Goal: Task Accomplishment & Management: Manage account settings

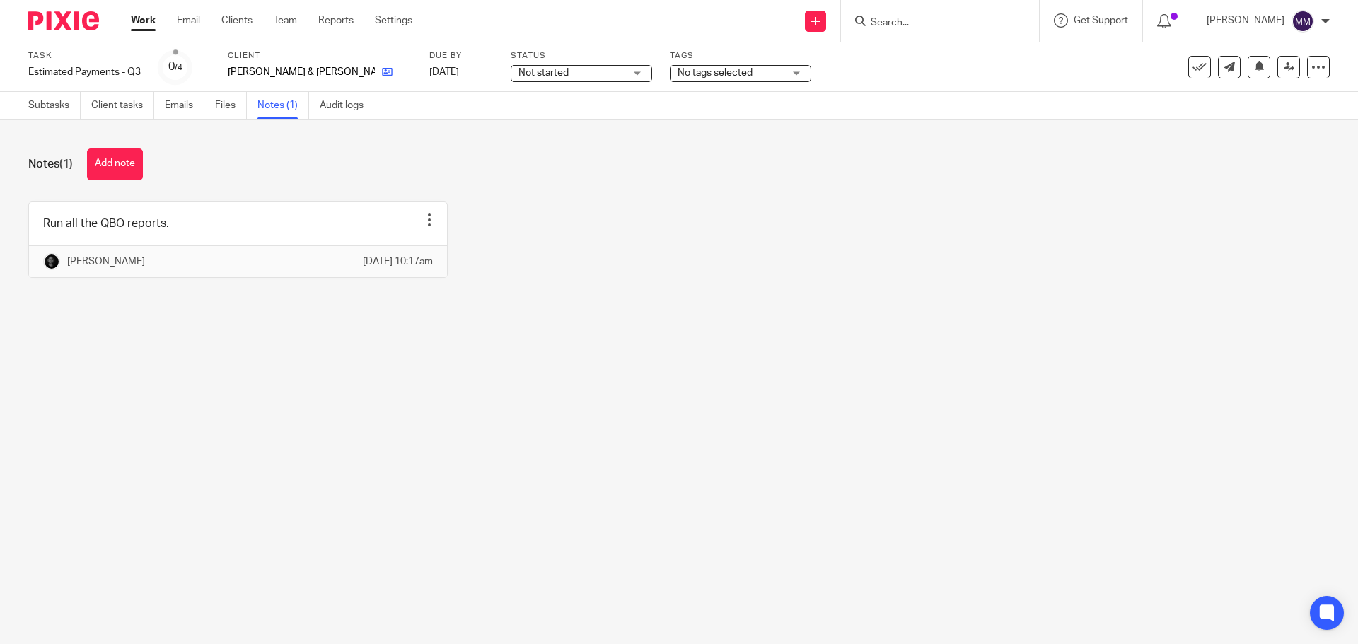
click at [375, 71] on link at bounding box center [384, 72] width 18 height 14
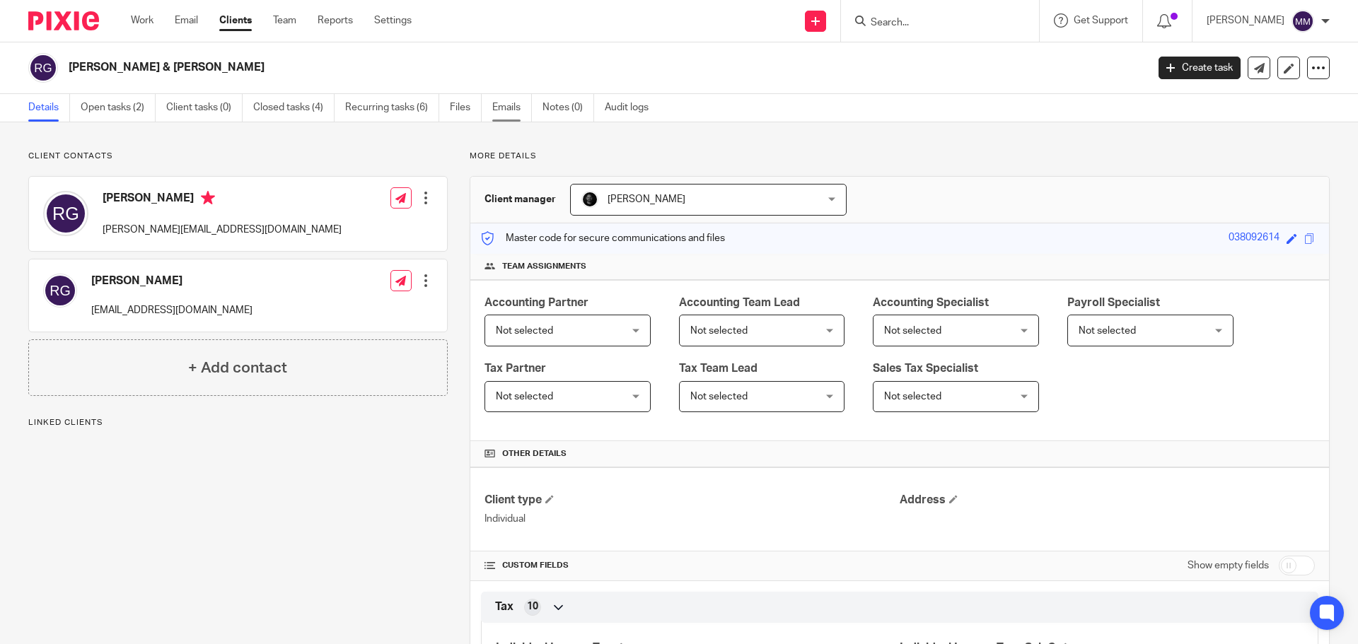
click at [502, 106] on link "Emails" at bounding box center [512, 108] width 40 height 28
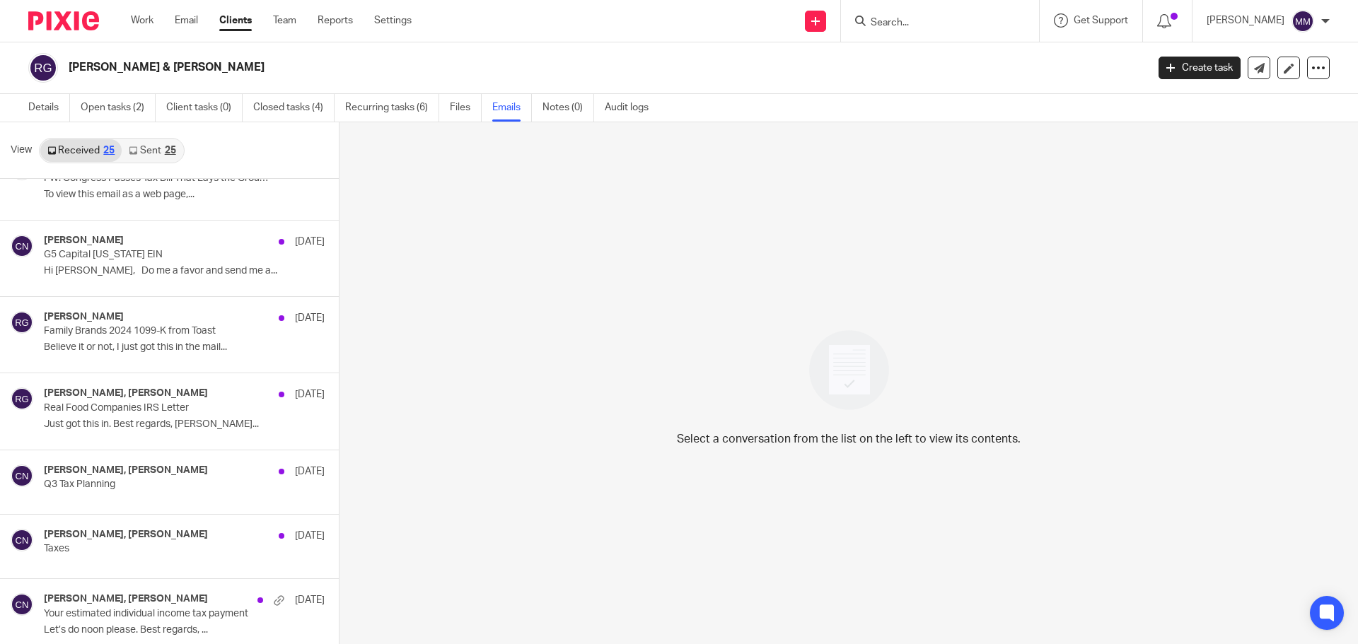
scroll to position [566, 0]
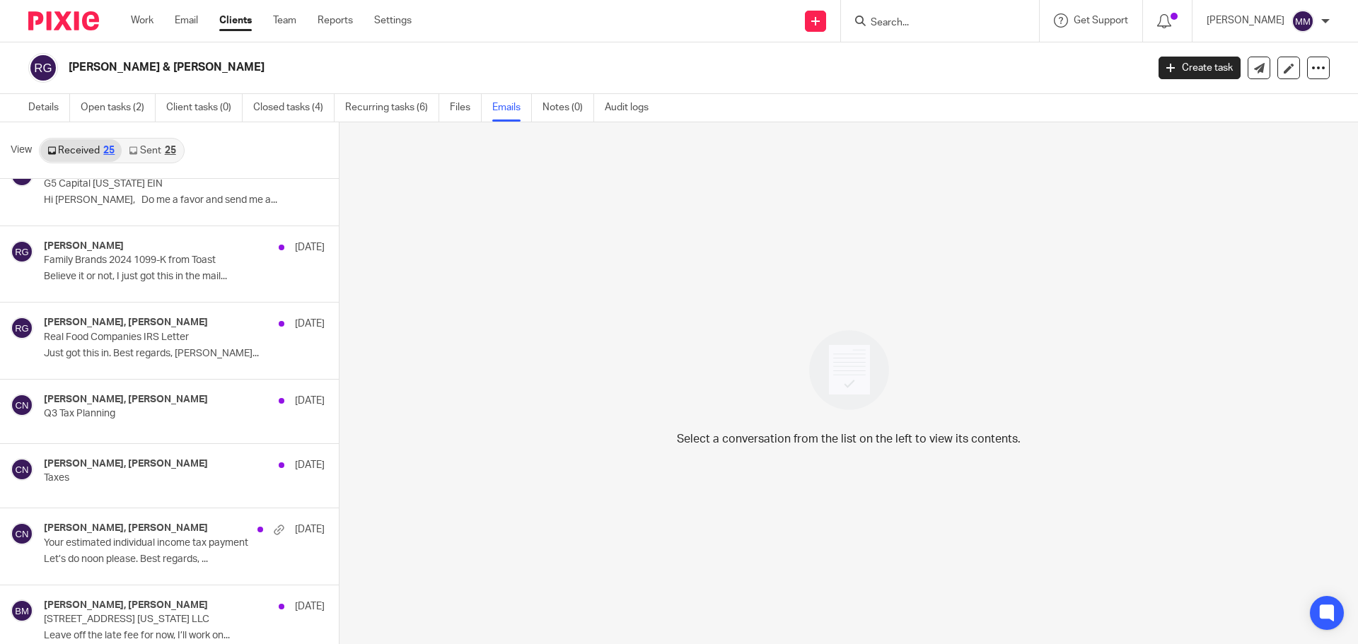
click at [174, 427] on div "Ronnie G, Chris Nowicki Jun 16 Q3 Tax Planning" at bounding box center [184, 411] width 281 height 35
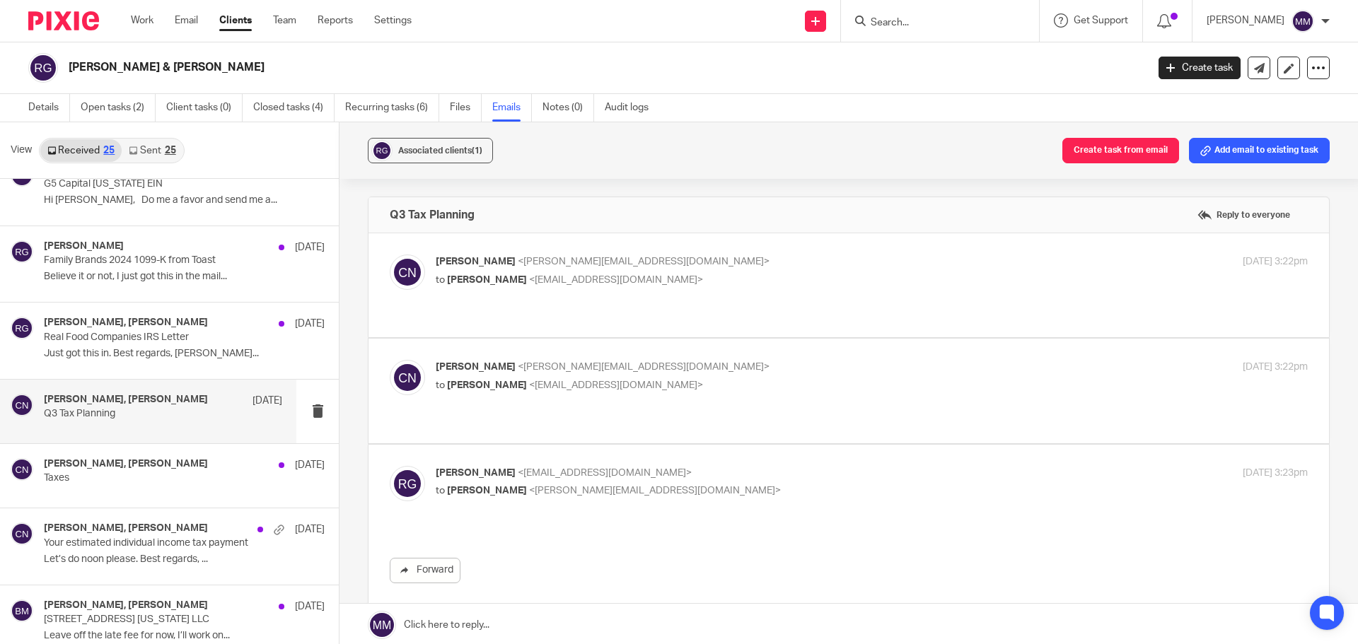
scroll to position [0, 0]
click at [731, 305] on label at bounding box center [848, 285] width 960 height 104
click at [390, 255] on input "checkbox" at bounding box center [389, 254] width 1 height 1
checkbox input "true"
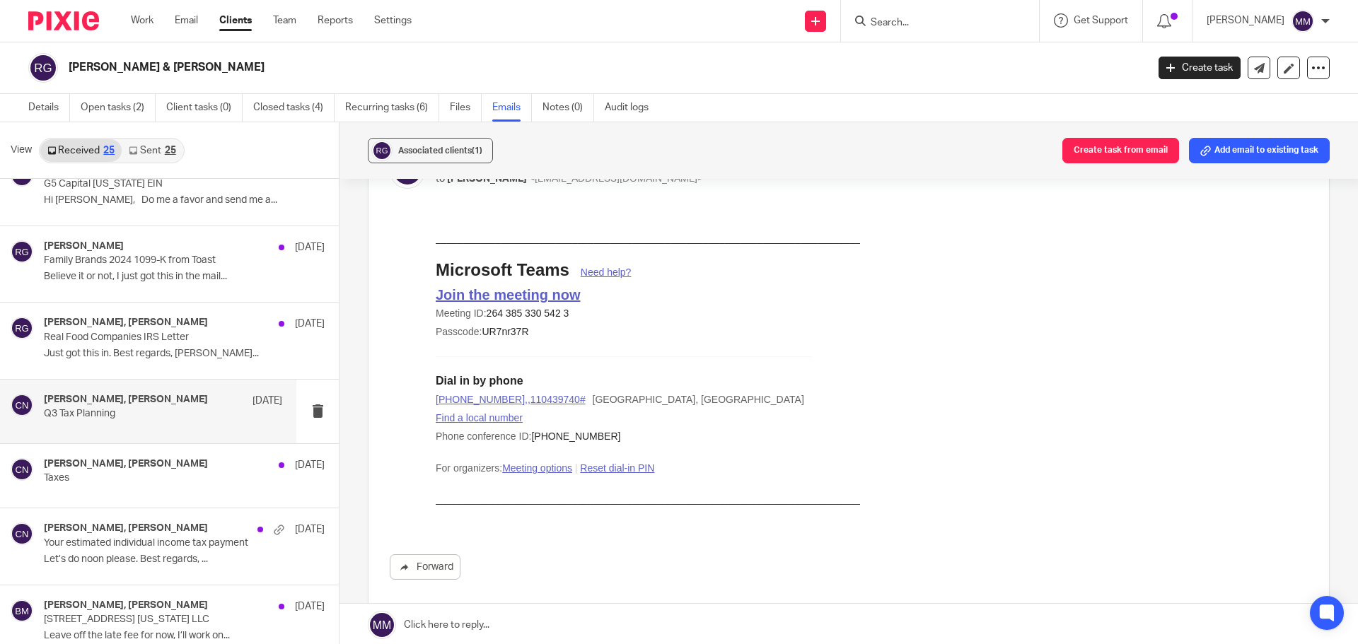
scroll to position [354, 0]
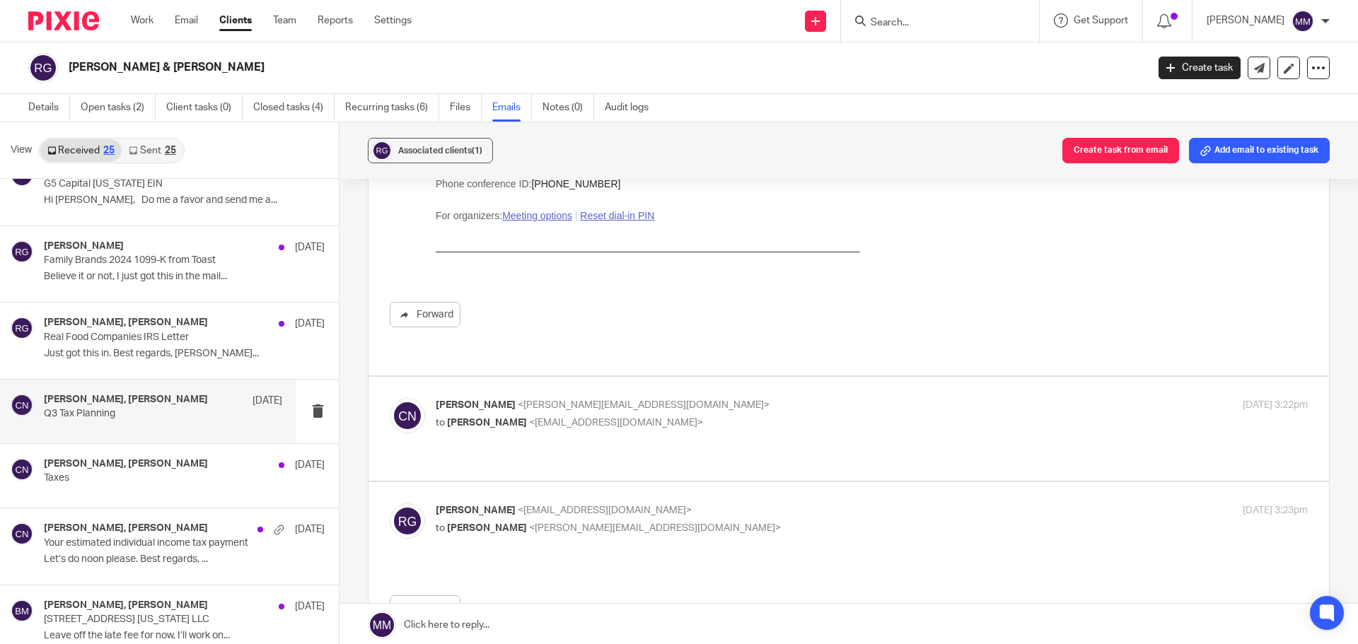
click at [718, 382] on label at bounding box center [848, 429] width 960 height 104
click at [390, 397] on input "checkbox" at bounding box center [389, 397] width 1 height 1
checkbox input "true"
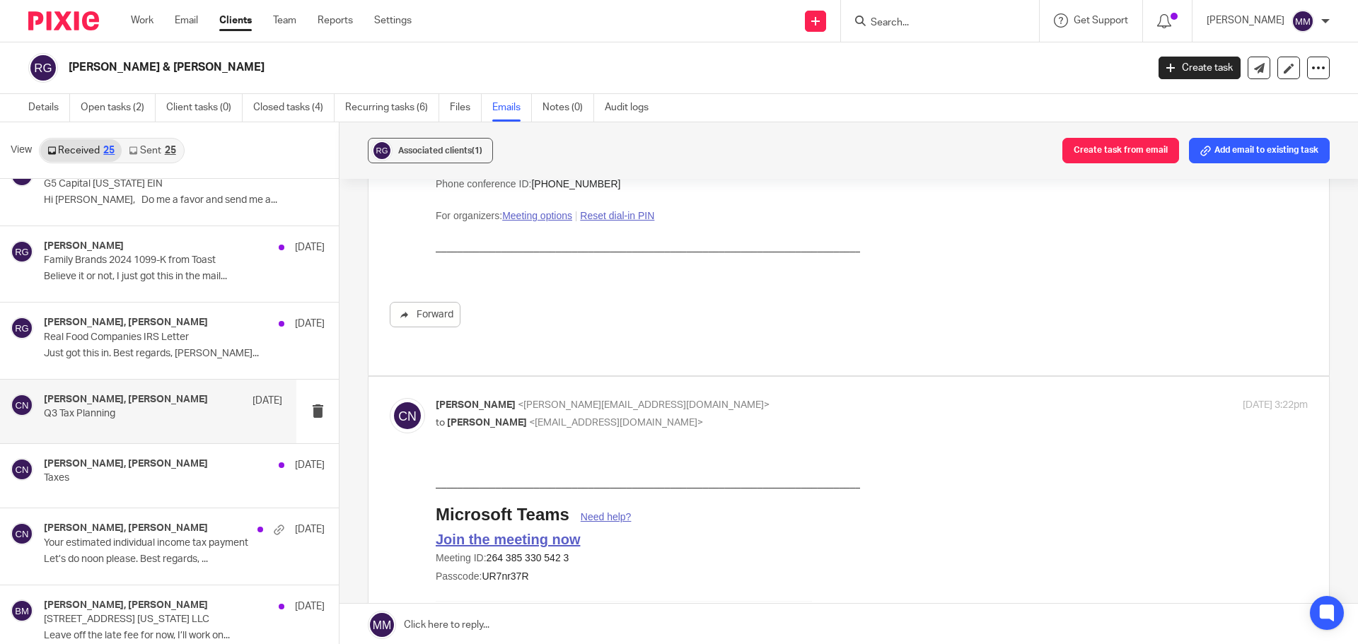
scroll to position [0, 0]
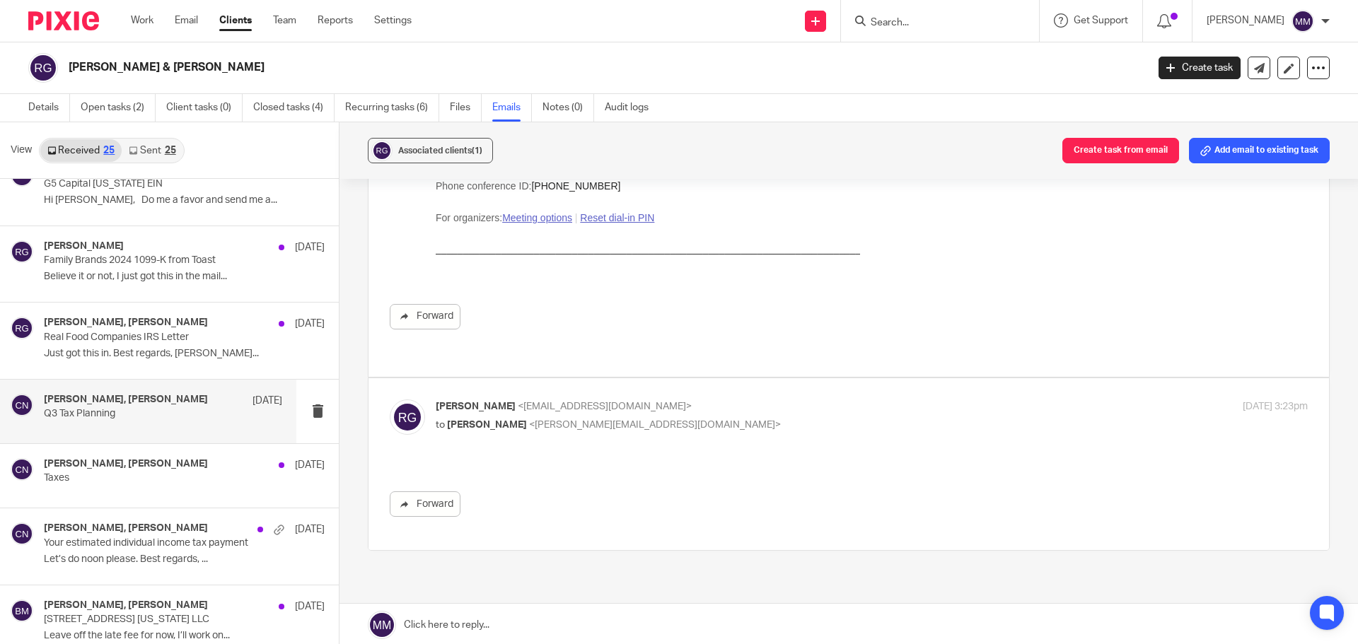
click at [716, 418] on p "to Chris Nowicki <chris@getexact.com>" at bounding box center [726, 425] width 581 height 15
checkbox input "false"
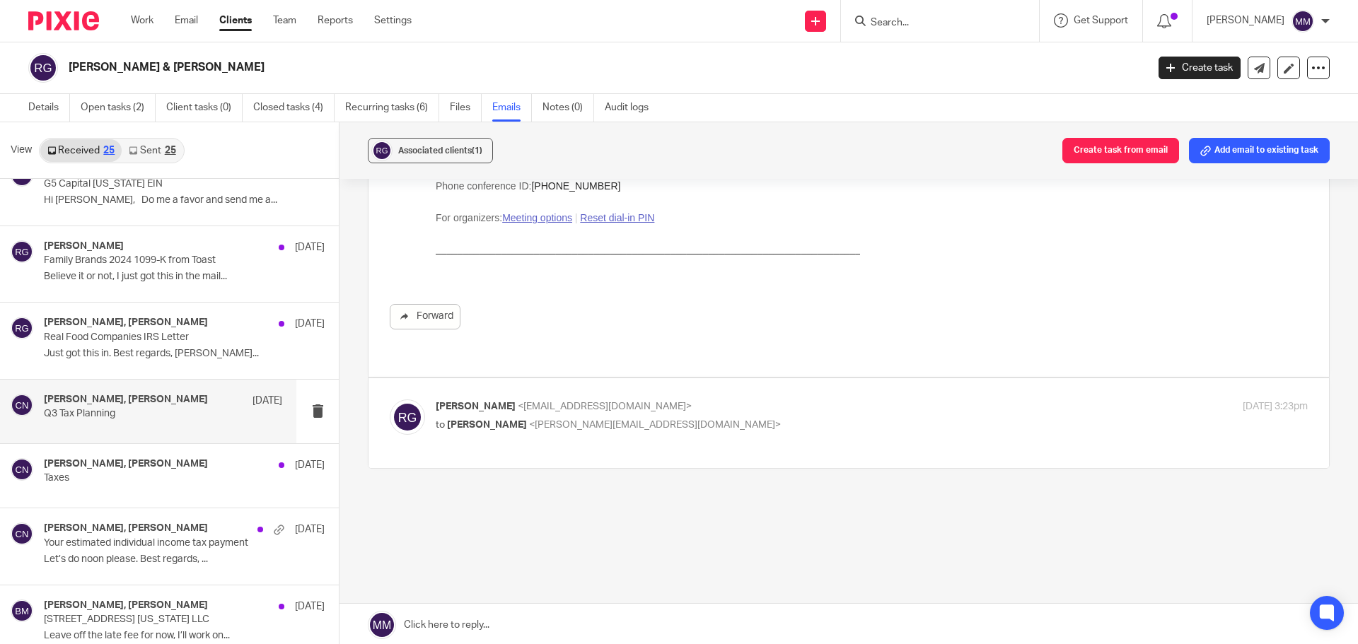
scroll to position [826, 0]
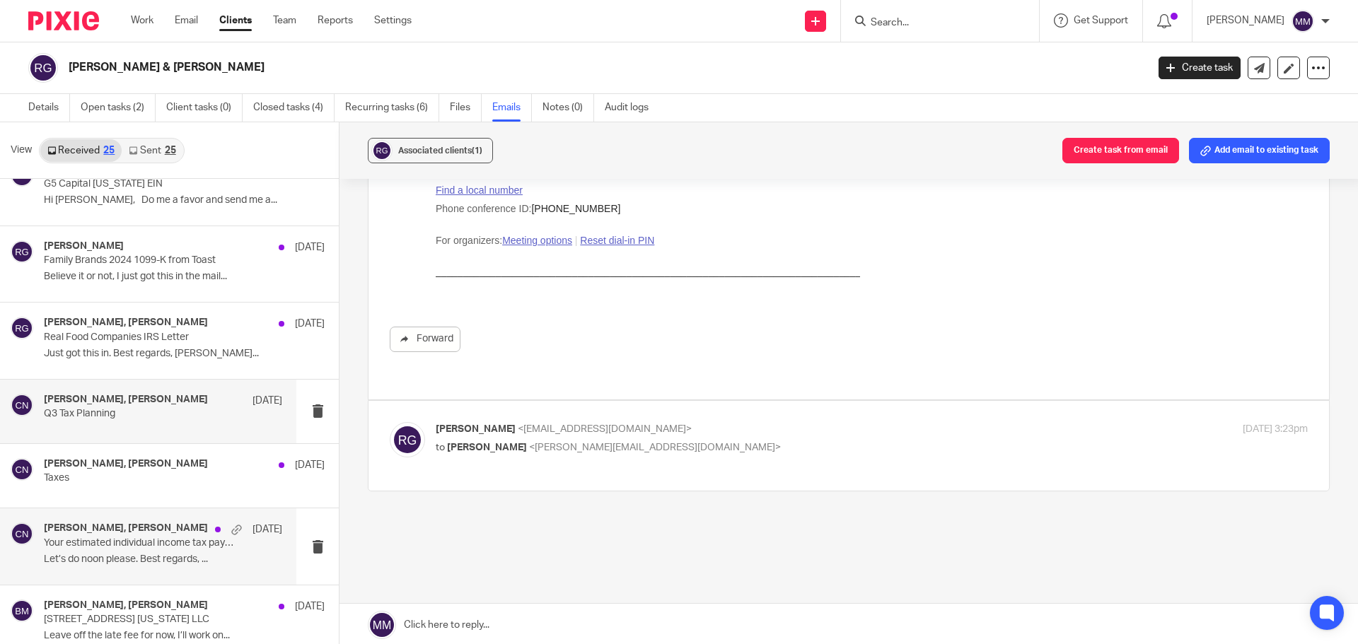
click at [124, 547] on p "Your estimated individual income tax payment" at bounding box center [139, 543] width 191 height 12
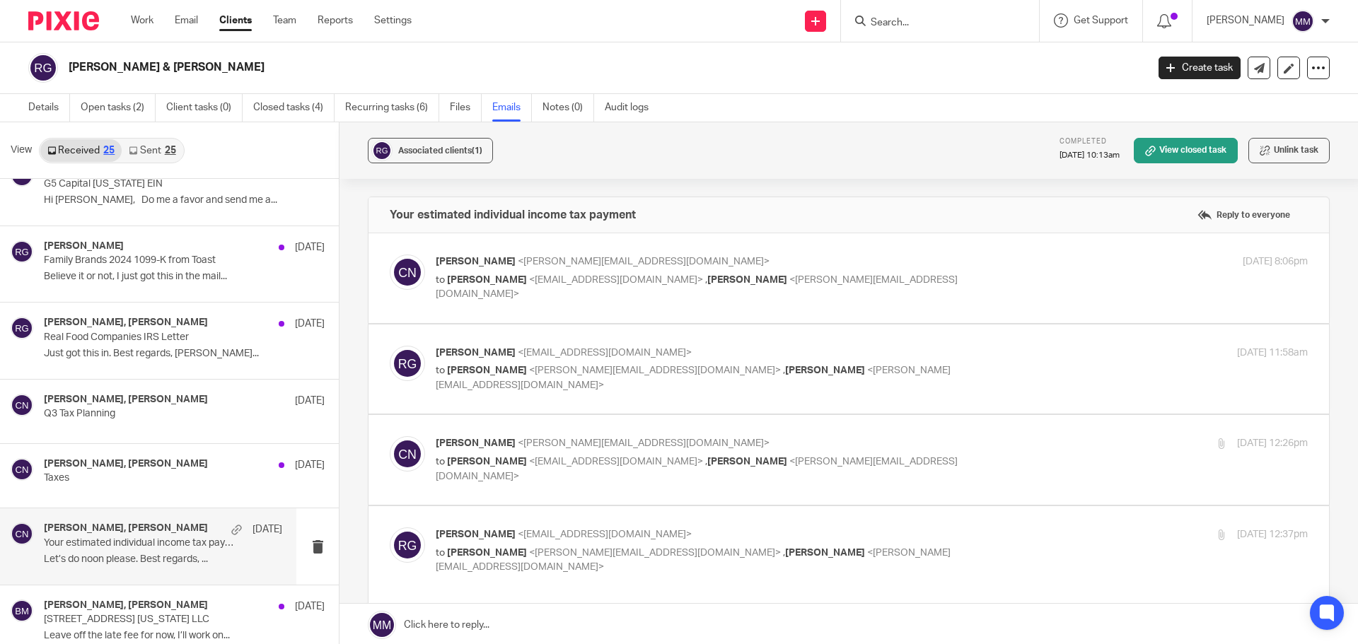
scroll to position [0, 0]
click at [958, 269] on div "Chris Nowicki <chris@getexact.com> to Ronald Givargis <ronnieg@scratchbakerycaf…" at bounding box center [726, 278] width 581 height 47
checkbox input "true"
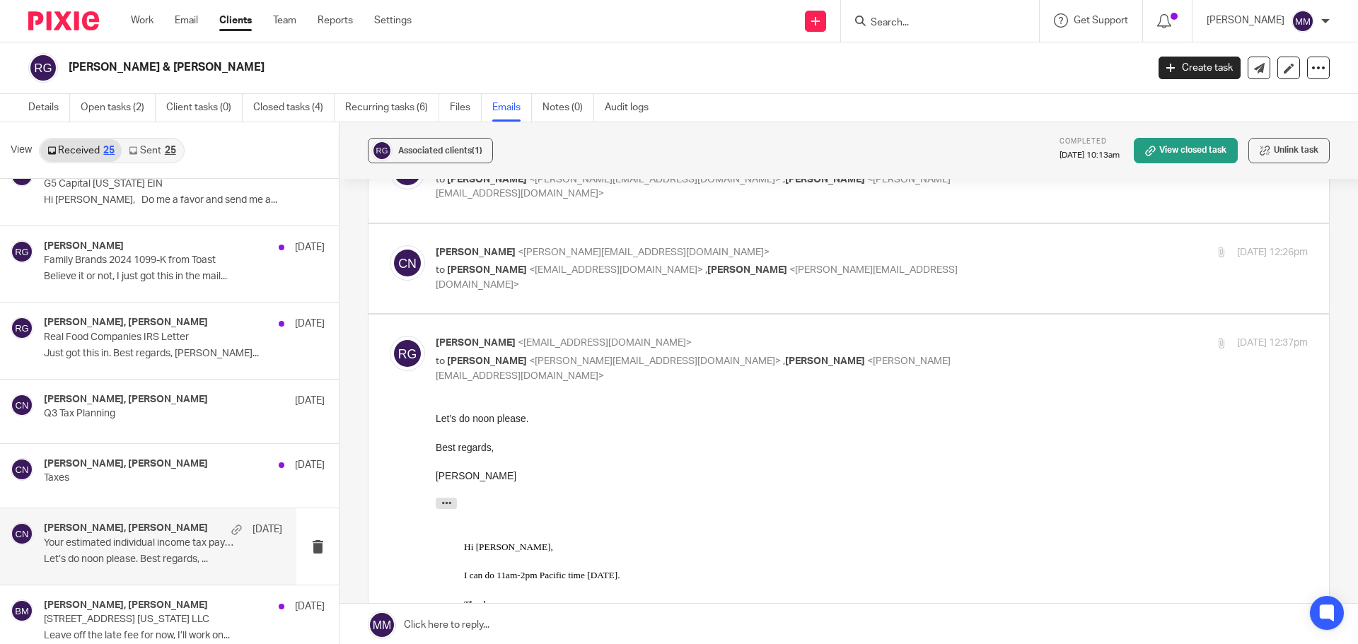
scroll to position [566, 0]
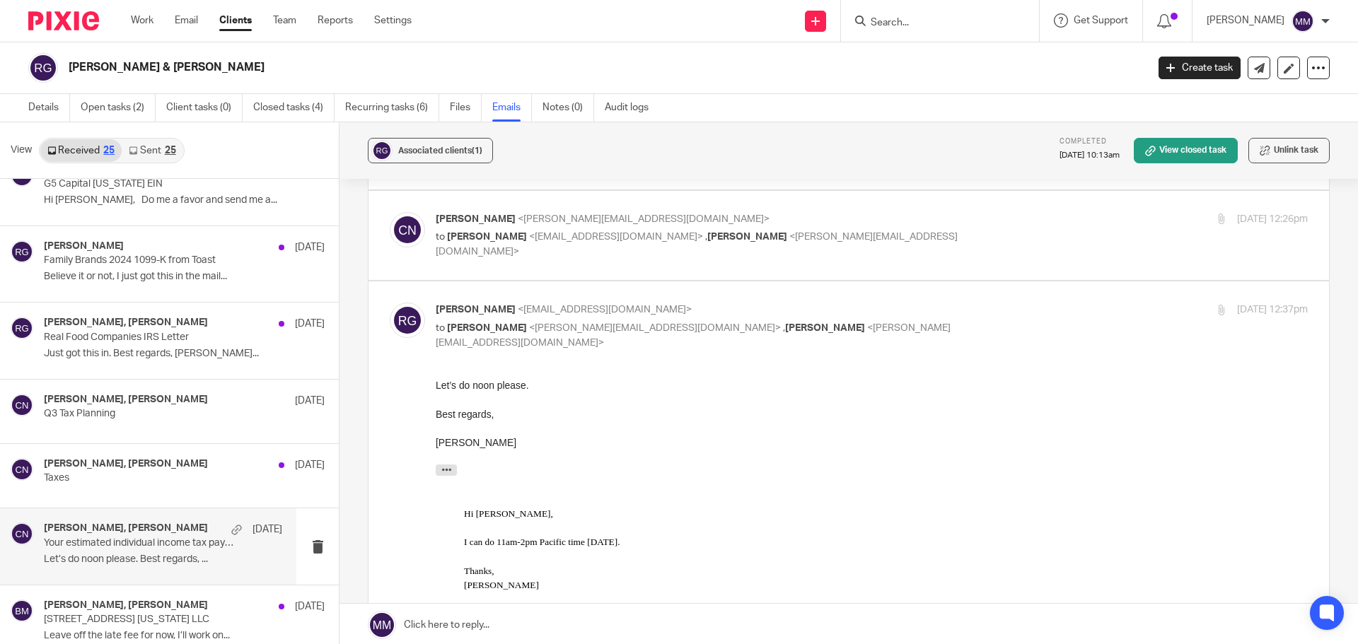
click at [958, 243] on p "to Ronnie G <ronnieg@scratchbakerycafe.com> , Mike Condino <mike@getexact.com>" at bounding box center [726, 244] width 581 height 29
checkbox input "true"
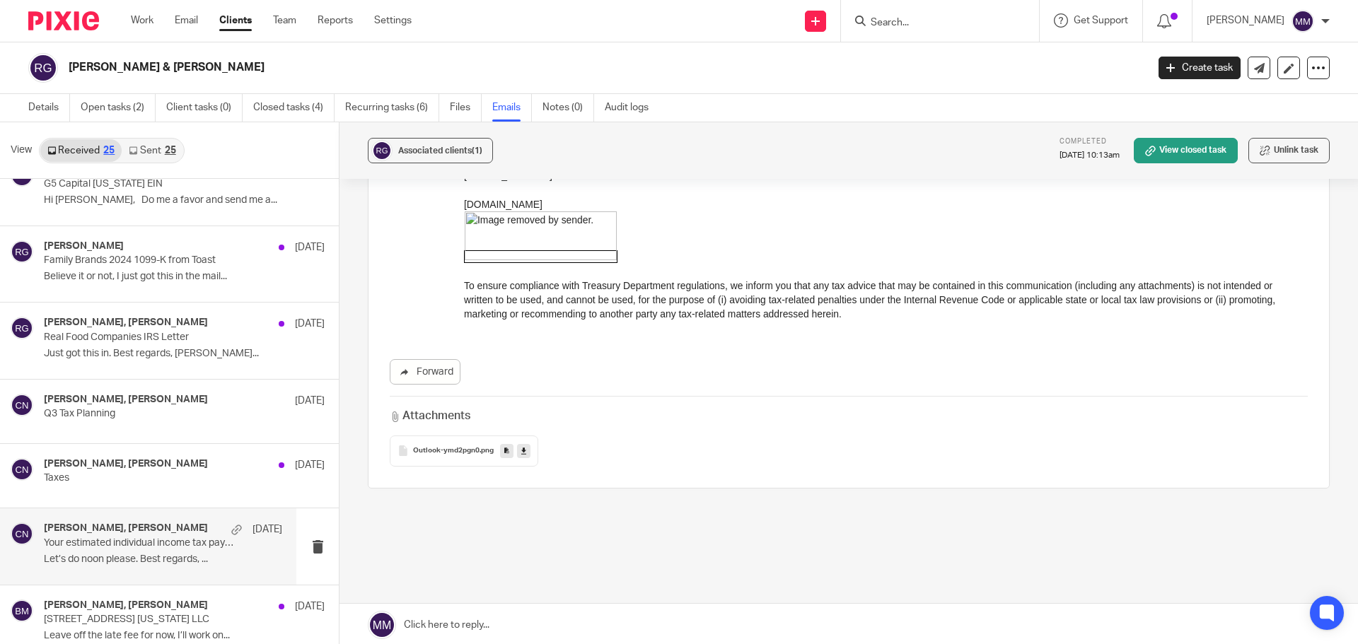
scroll to position [3491, 0]
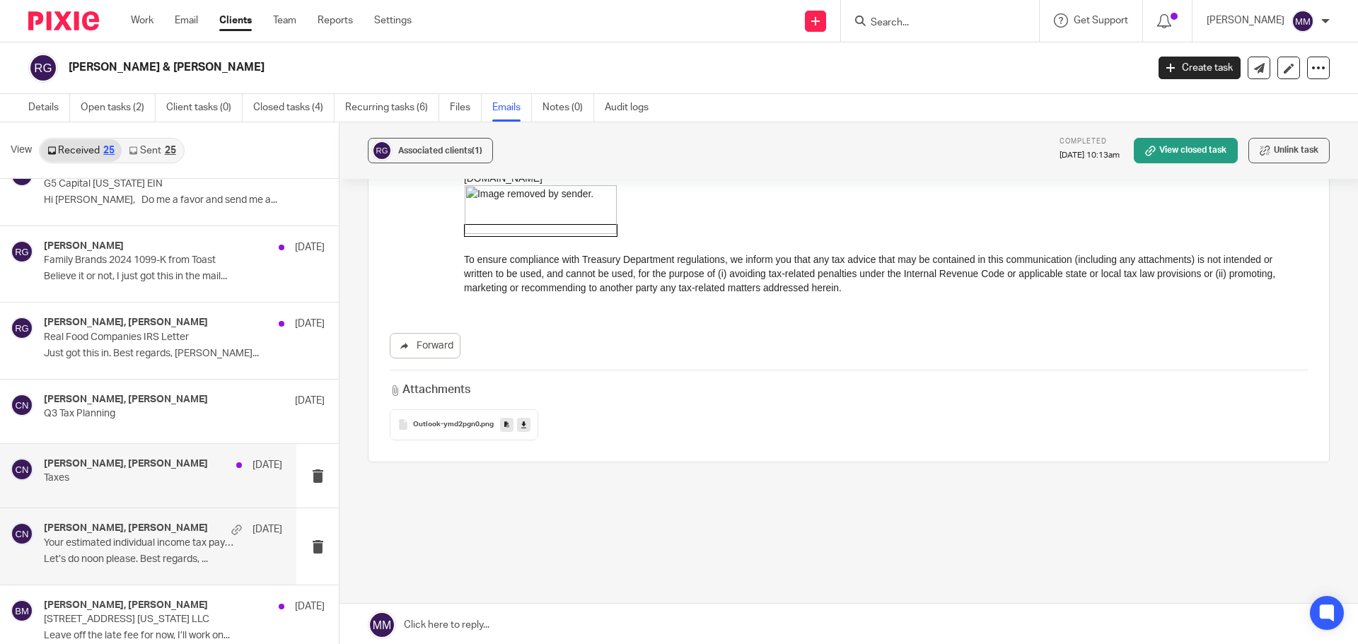
click at [211, 462] on div "Ronnie G, Chris Nowicki Jun 16" at bounding box center [163, 465] width 238 height 14
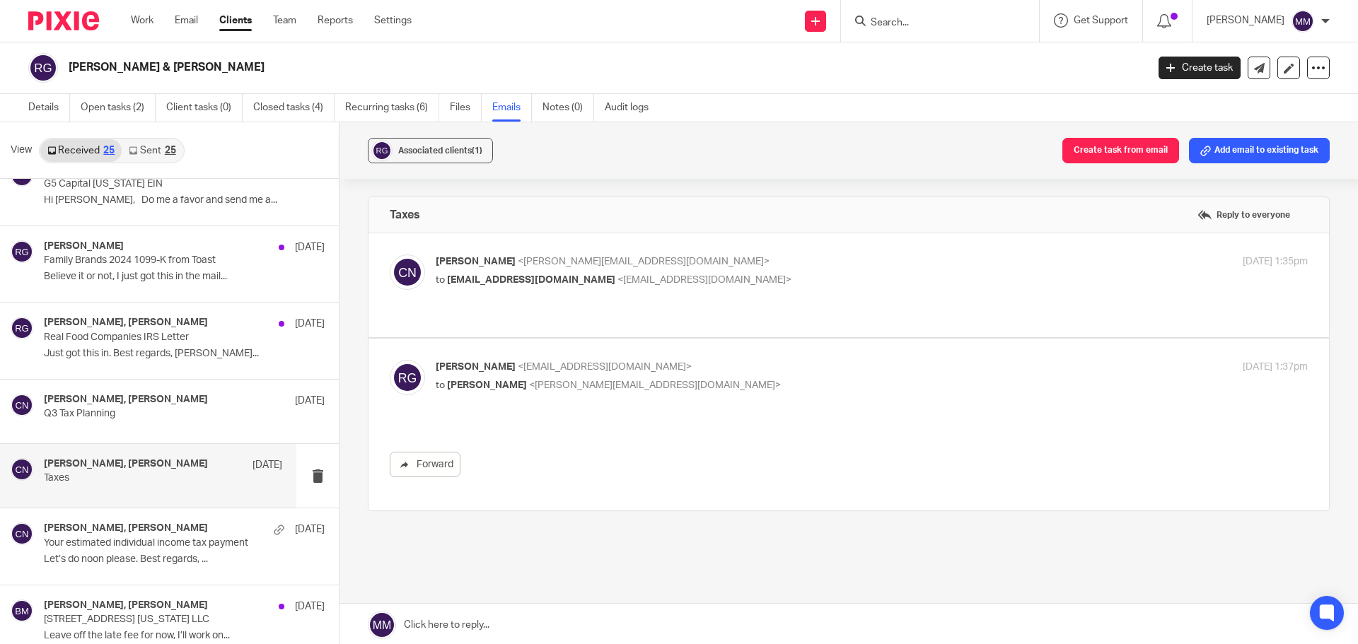
scroll to position [0, 0]
click at [219, 351] on p "Just got this in. Best regards, Ronnie..." at bounding box center [163, 354] width 238 height 12
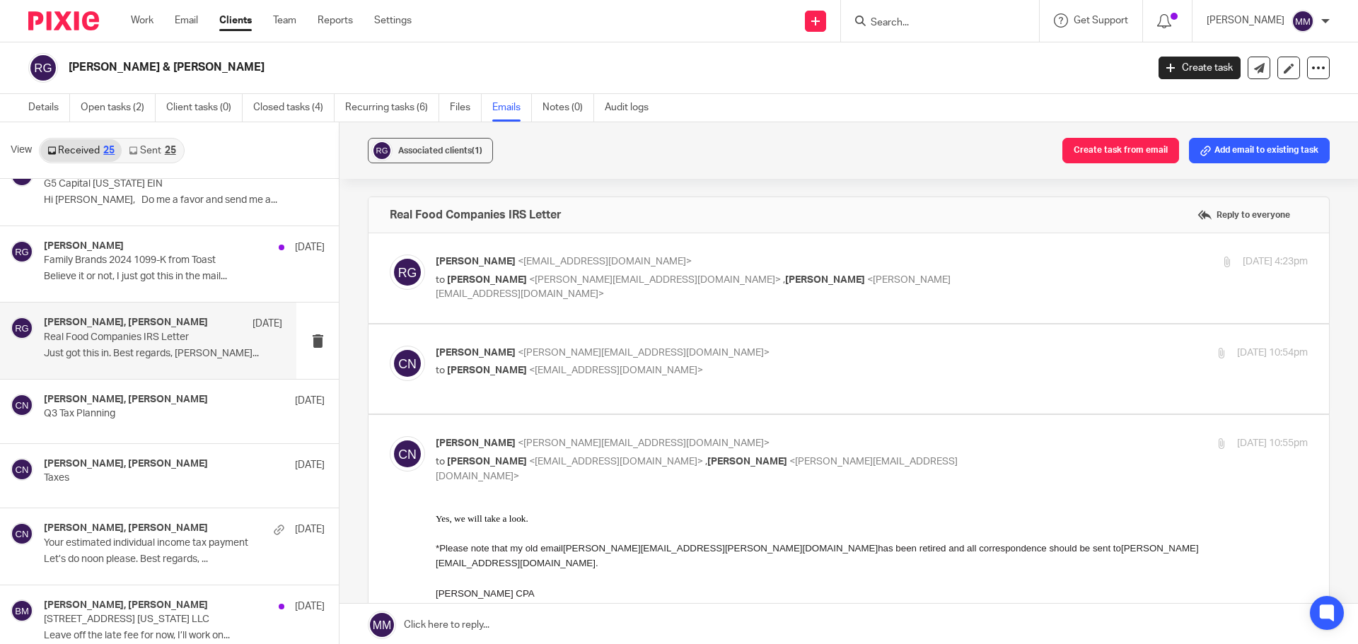
click at [872, 262] on p "Ronnie G <ronnieg@scratchbakerycafe.com>" at bounding box center [726, 262] width 581 height 15
checkbox input "true"
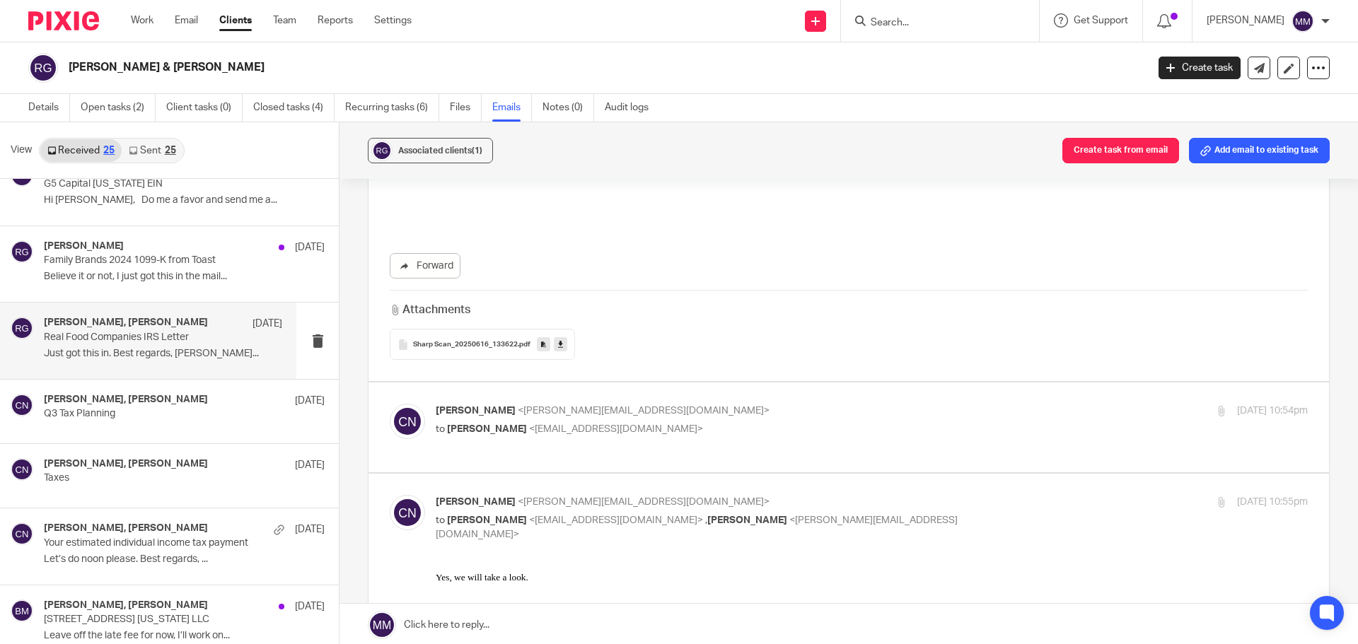
scroll to position [424, 0]
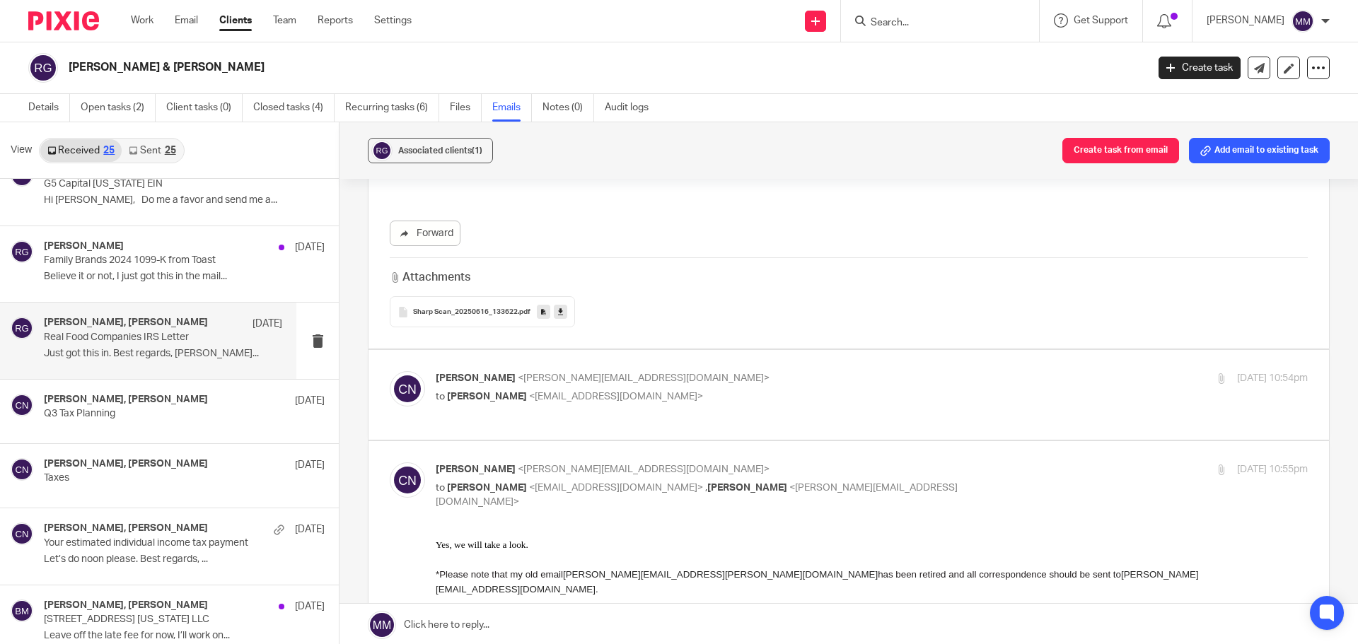
click at [760, 393] on p "to Alexis Witkowski <awitkowski@getexact.com>" at bounding box center [726, 397] width 581 height 15
checkbox input "true"
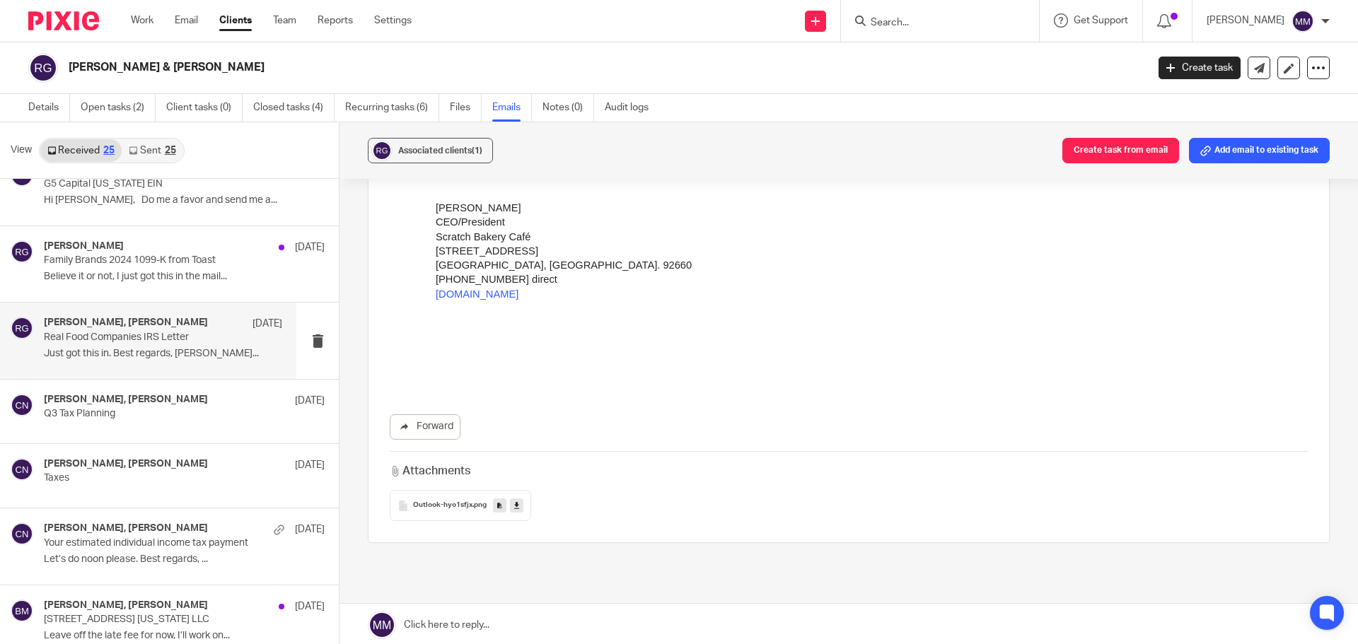
scroll to position [2164, 0]
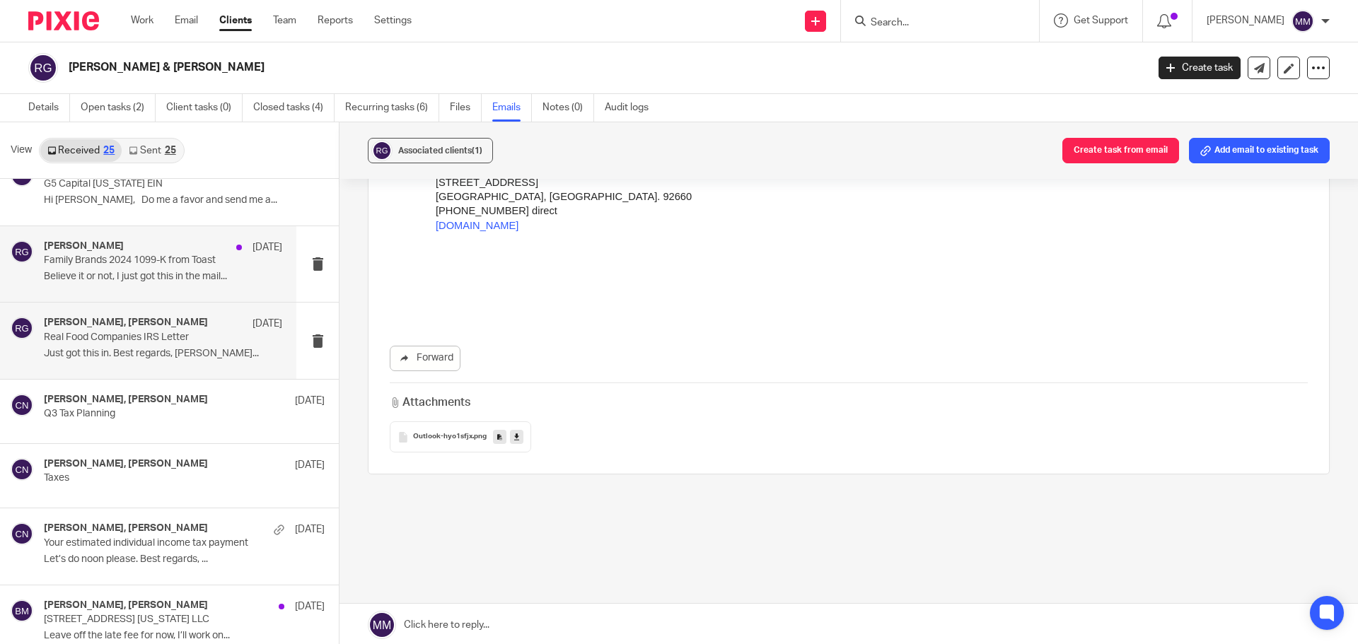
click at [129, 271] on p "Believe it or not, I just got this in the mail..." at bounding box center [163, 277] width 238 height 12
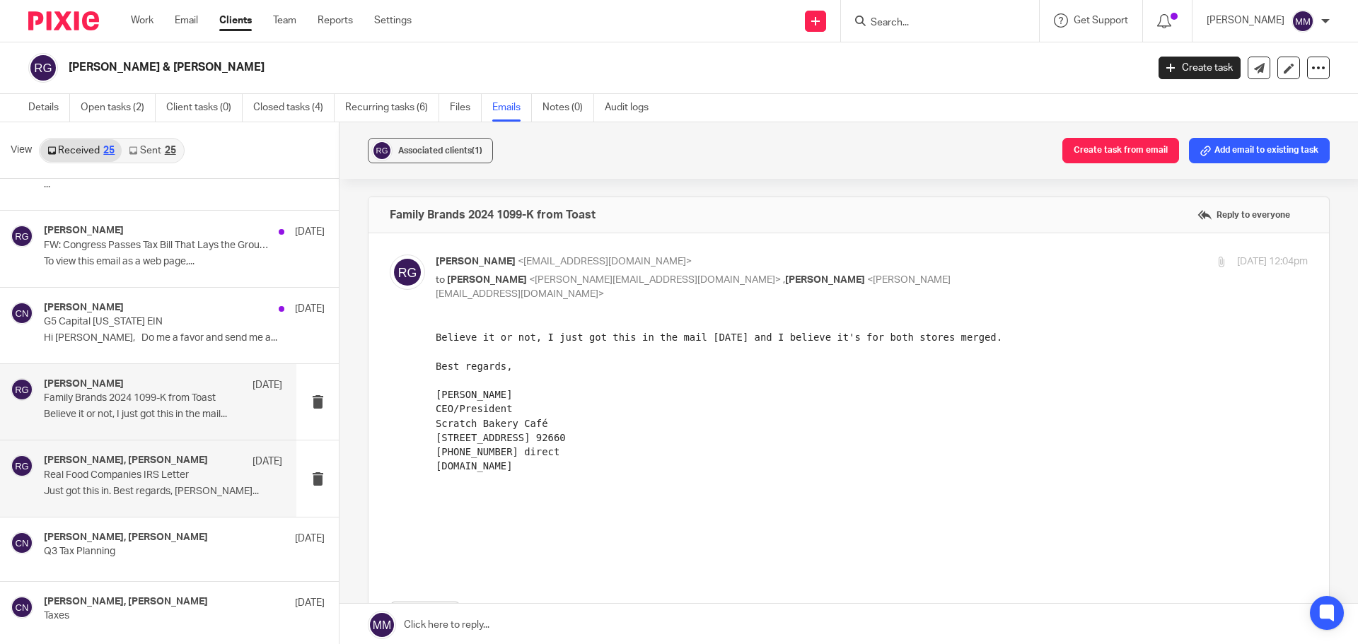
scroll to position [424, 0]
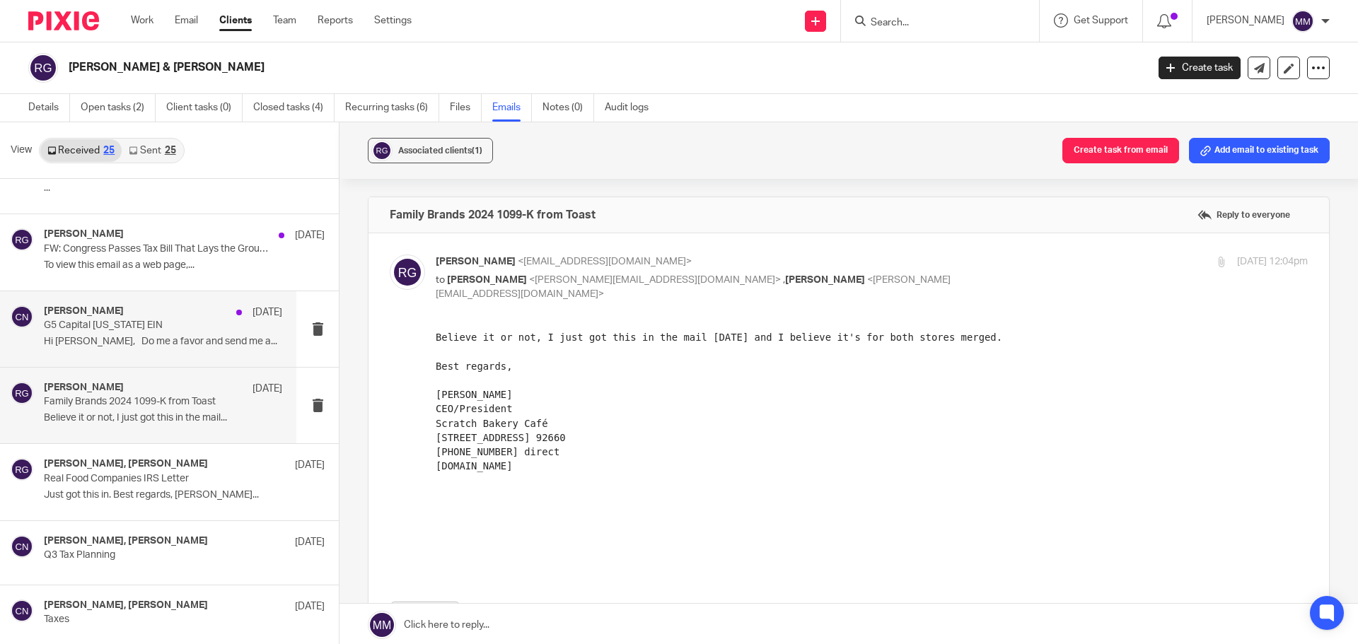
click at [150, 342] on p "Hi Chris, Do me a favor and send me a..." at bounding box center [163, 342] width 238 height 12
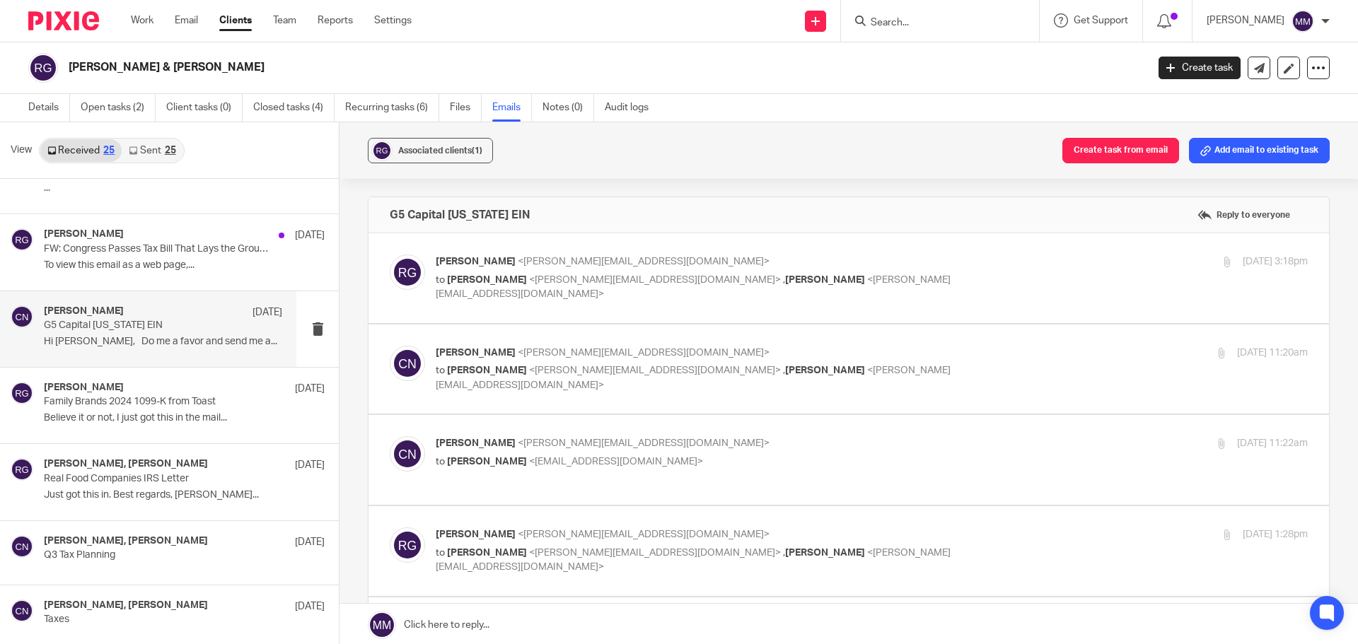
scroll to position [0, 0]
click at [809, 296] on div "Ronnie Givargis <ronnie@alliednnn.com> to Chris Nowicki <chris@getexact.com> , …" at bounding box center [849, 278] width 918 height 47
click at [888, 284] on p "to Chris Nowicki <chris@getexact.com> , Mike Condino <mike@getexact.com>" at bounding box center [726, 287] width 581 height 29
checkbox input "true"
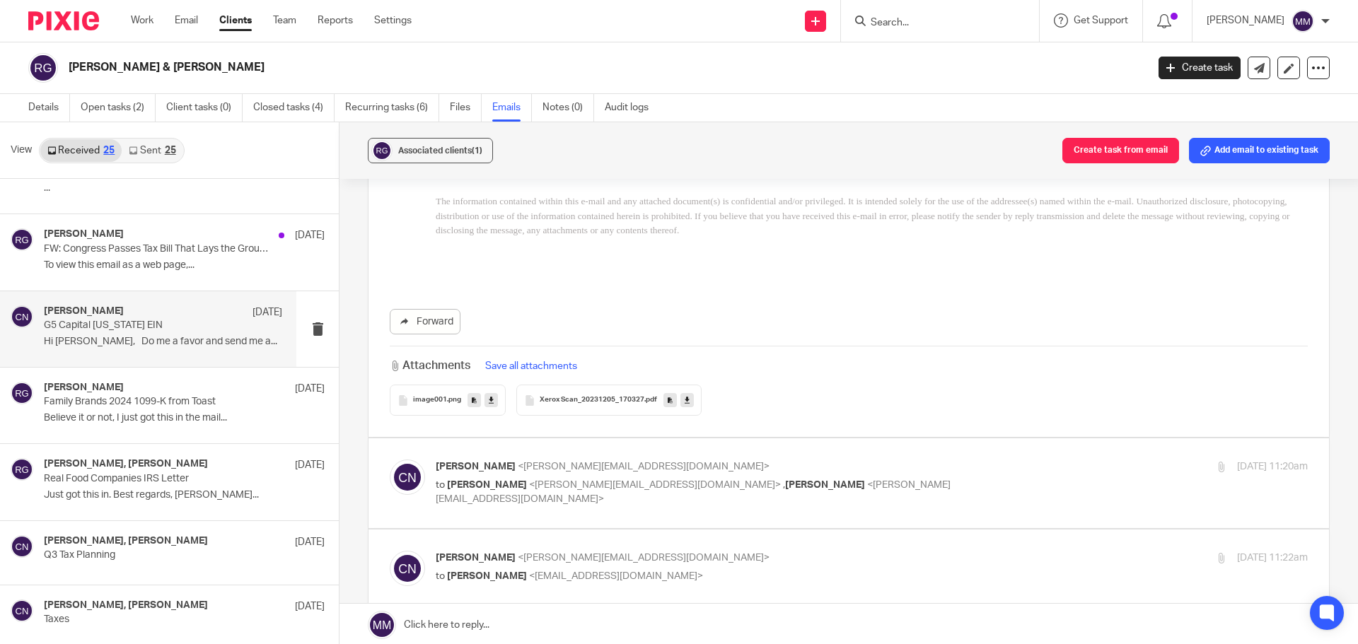
scroll to position [495, 0]
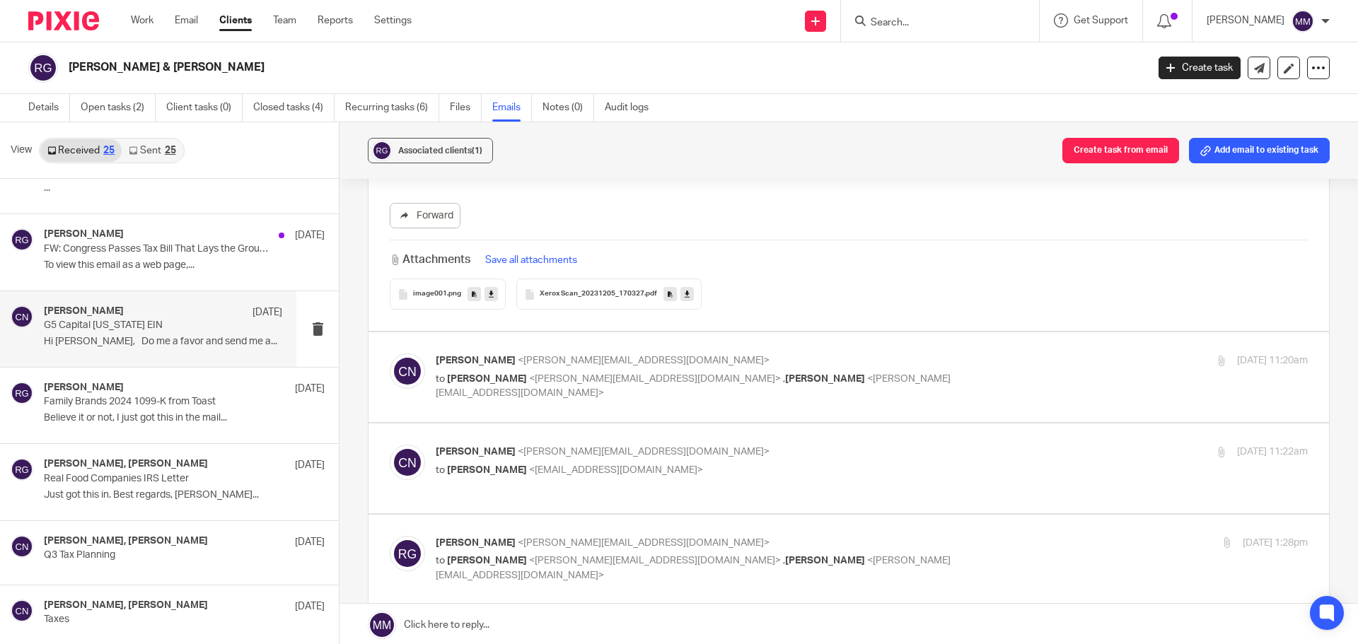
click at [887, 356] on p "Chris Nowicki <chris@getexact.com>" at bounding box center [726, 361] width 581 height 15
checkbox input "true"
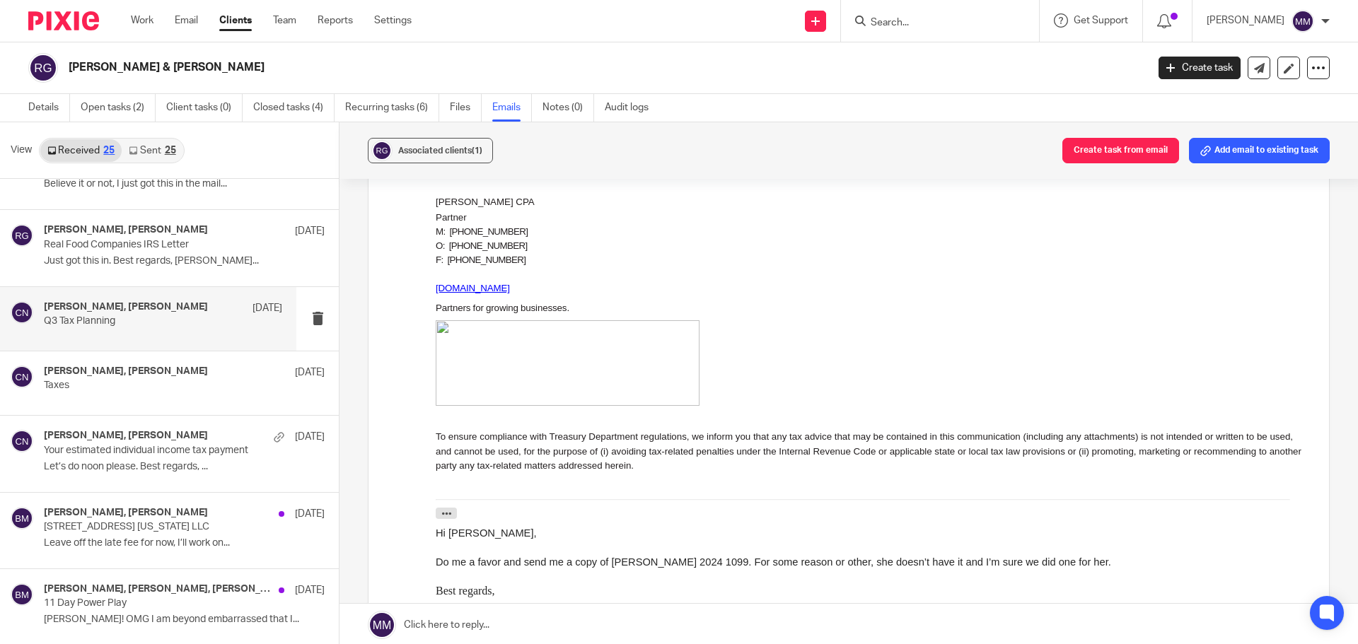
scroll to position [707, 0]
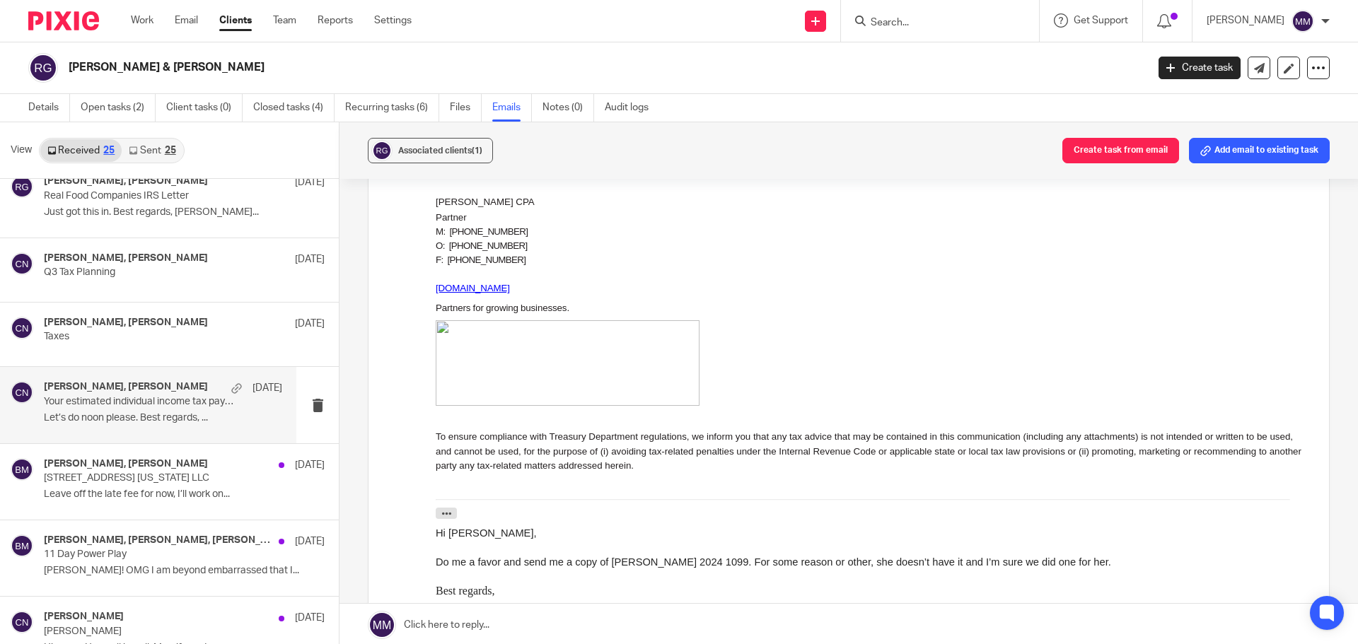
click at [196, 419] on p "Let’s do noon please. Best regards, ..." at bounding box center [163, 418] width 238 height 12
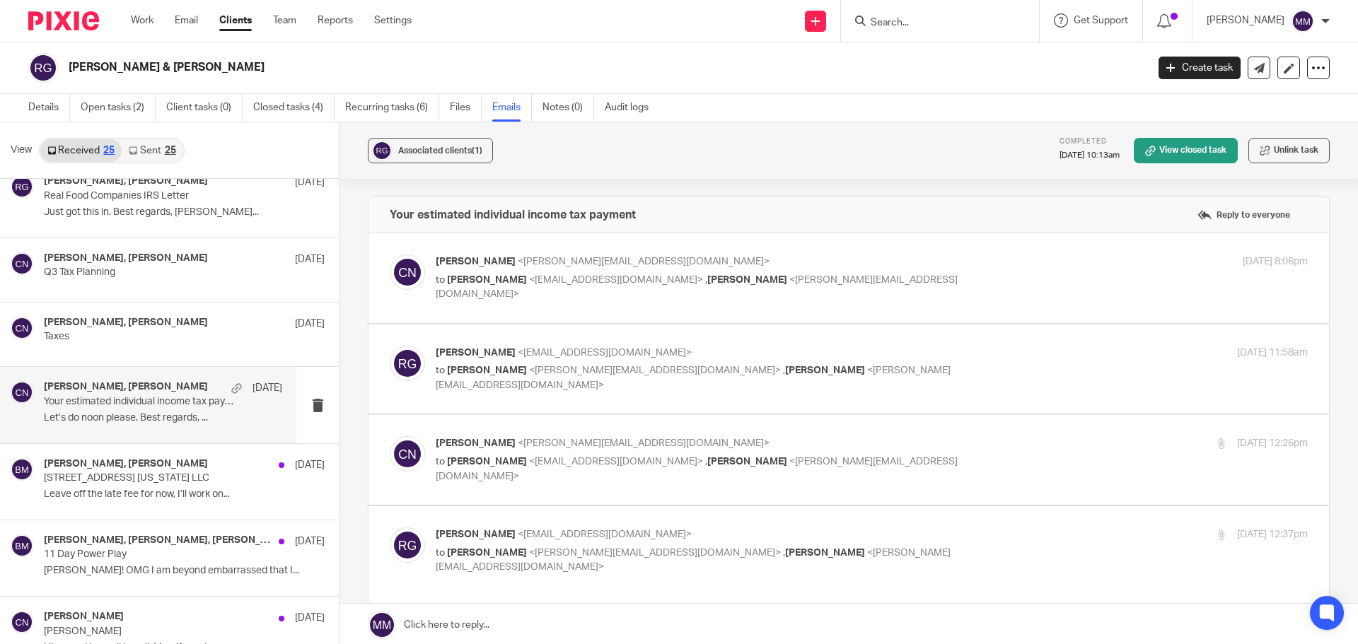
scroll to position [0, 0]
click at [948, 222] on div "Your estimated individual income tax payment Reply to everyone" at bounding box center [848, 214] width 960 height 35
click at [946, 277] on p "to Ronald Givargis <ronnieg@scratchbakerycafe.com> , Mike Condino <mike@getexac…" at bounding box center [726, 287] width 581 height 29
checkbox input "true"
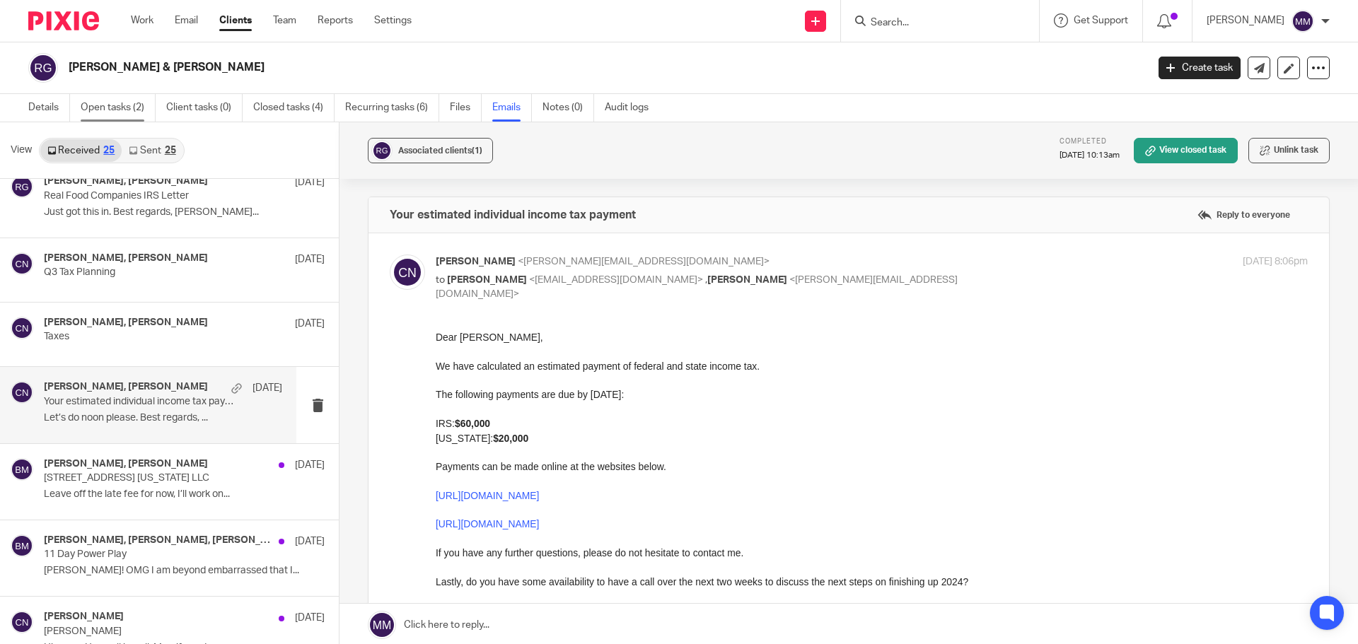
click at [131, 107] on link "Open tasks (2)" at bounding box center [118, 108] width 75 height 28
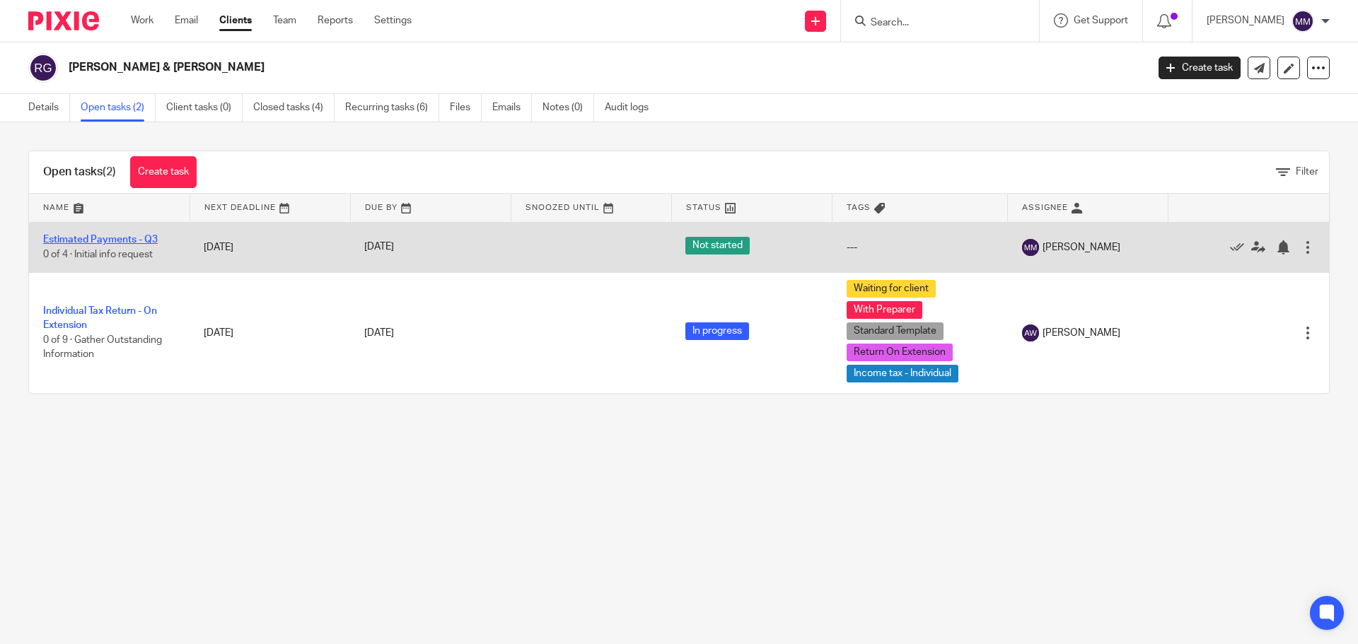
click at [132, 243] on link "Estimated Payments - Q3" at bounding box center [100, 240] width 115 height 10
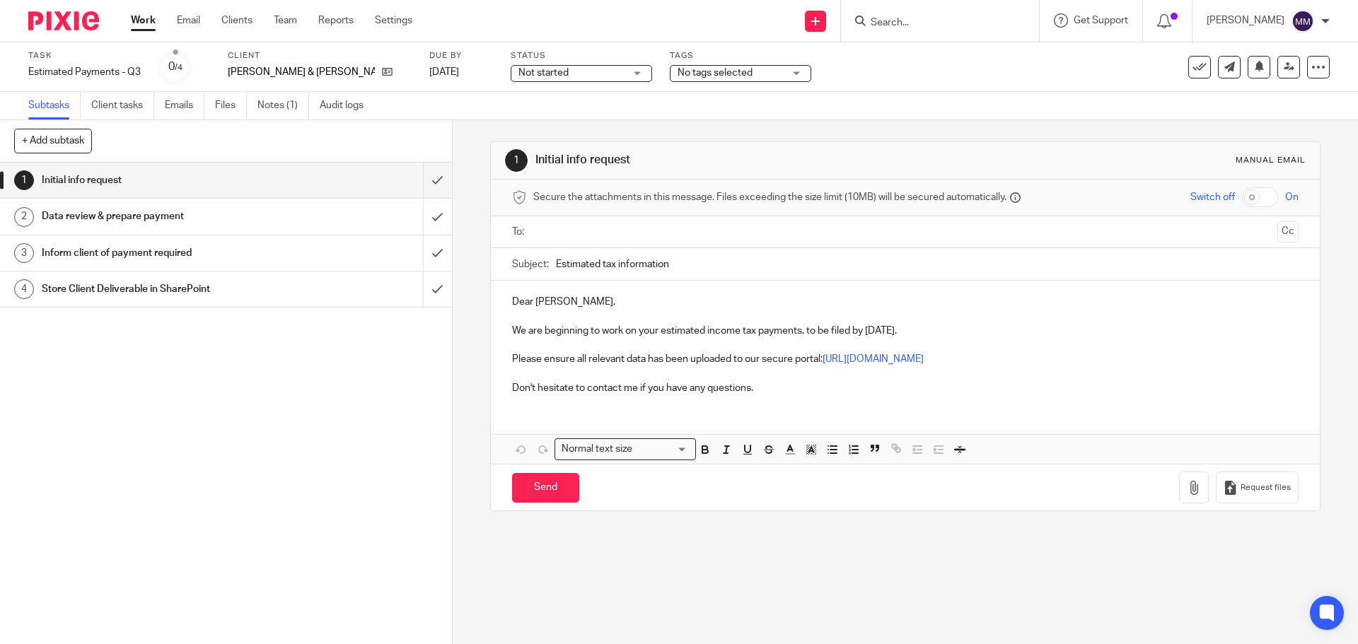
click at [518, 78] on span "Not started" at bounding box center [571, 73] width 106 height 15
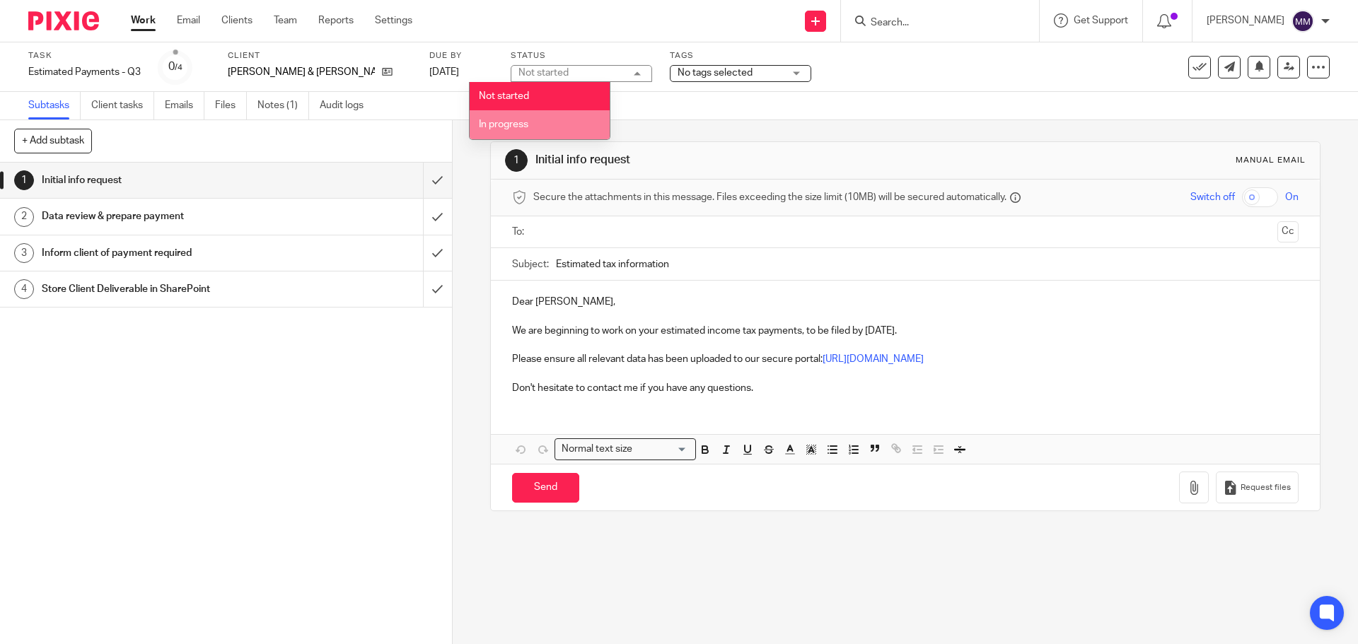
click at [503, 134] on li "In progress" at bounding box center [540, 124] width 140 height 29
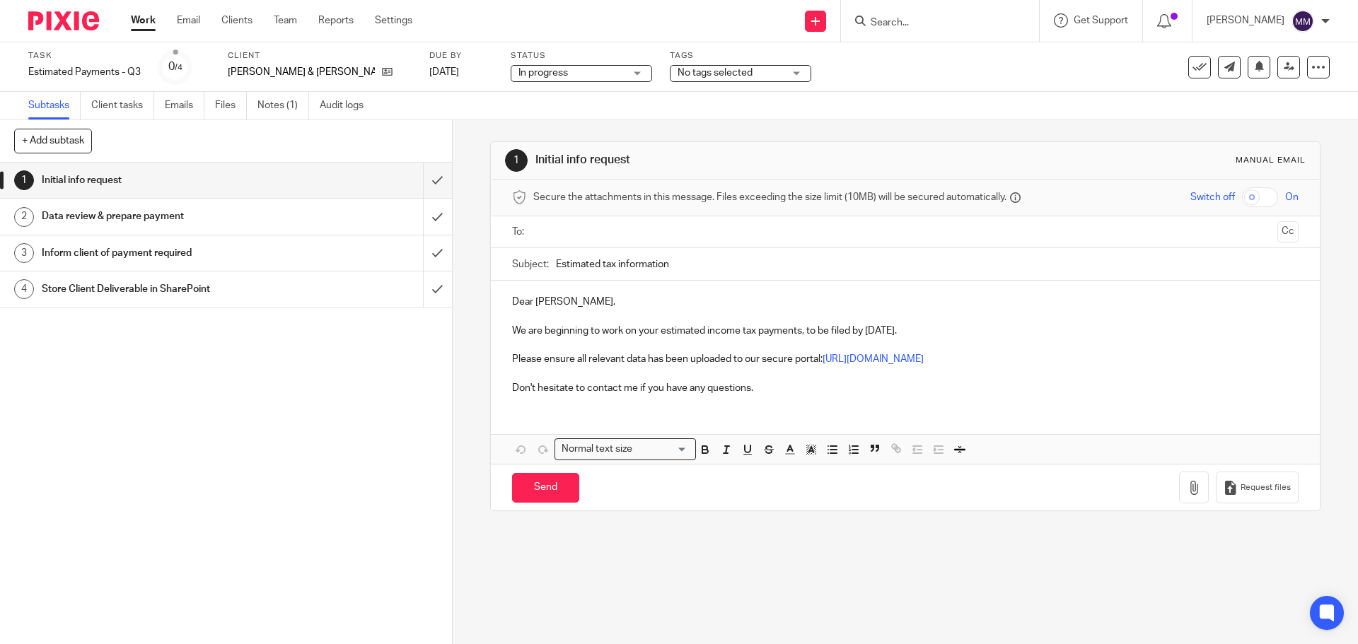
click at [697, 75] on span "No tags selected" at bounding box center [714, 73] width 75 height 10
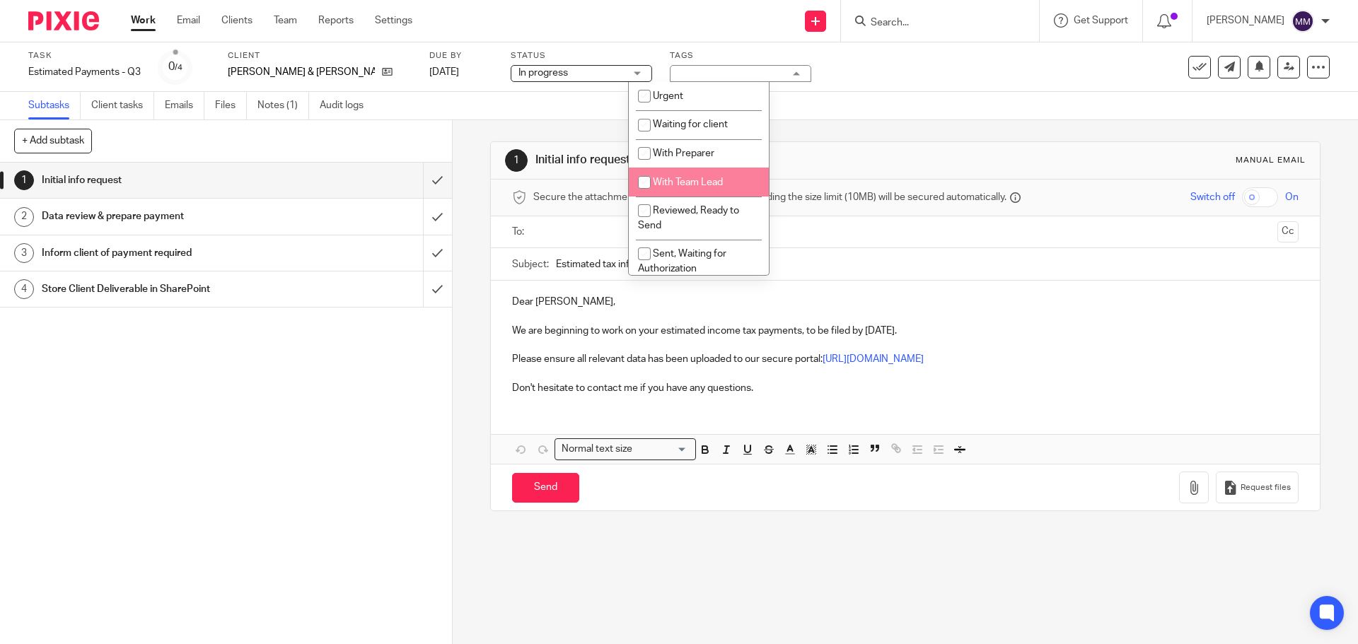
click at [691, 177] on li "With Team Lead" at bounding box center [699, 182] width 140 height 29
checkbox input "true"
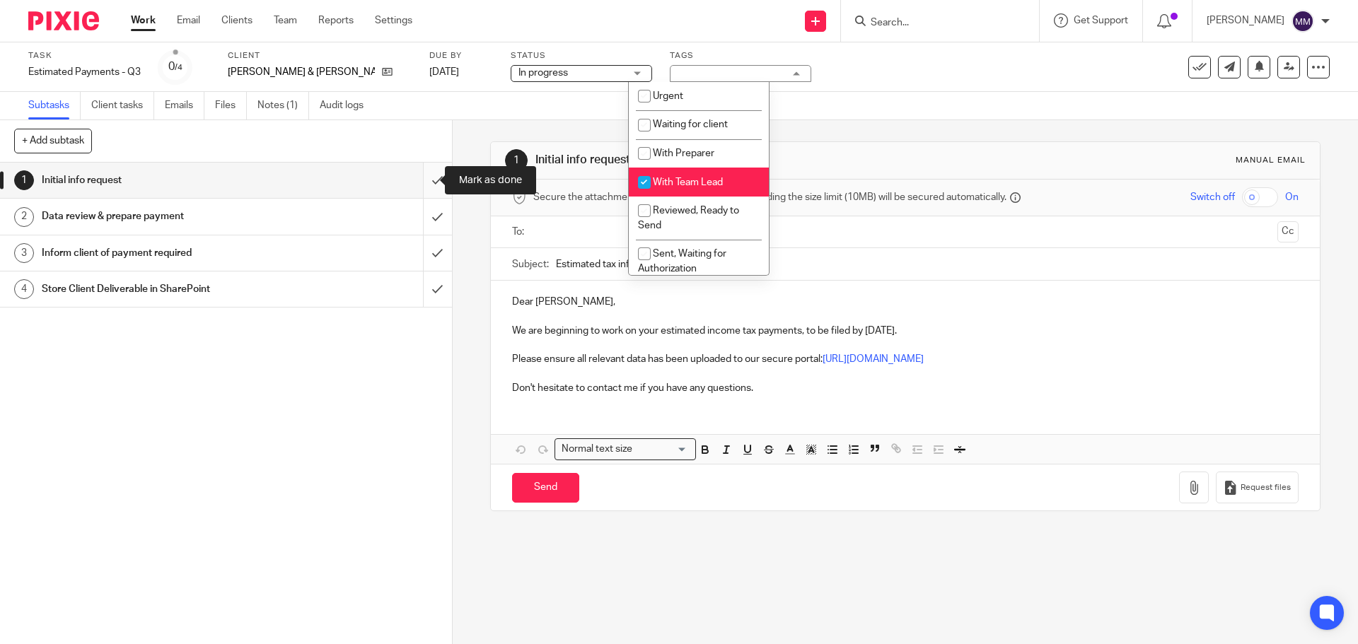
click at [433, 184] on input "submit" at bounding box center [226, 180] width 452 height 35
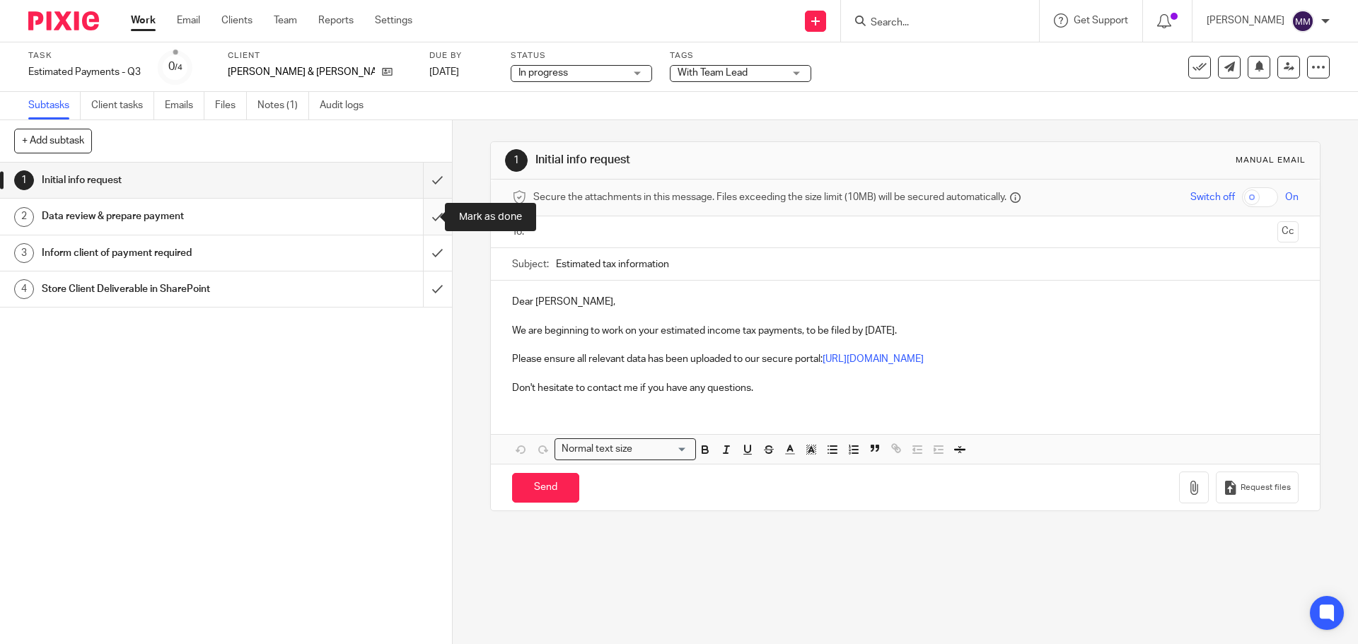
click at [425, 214] on input "submit" at bounding box center [226, 216] width 452 height 35
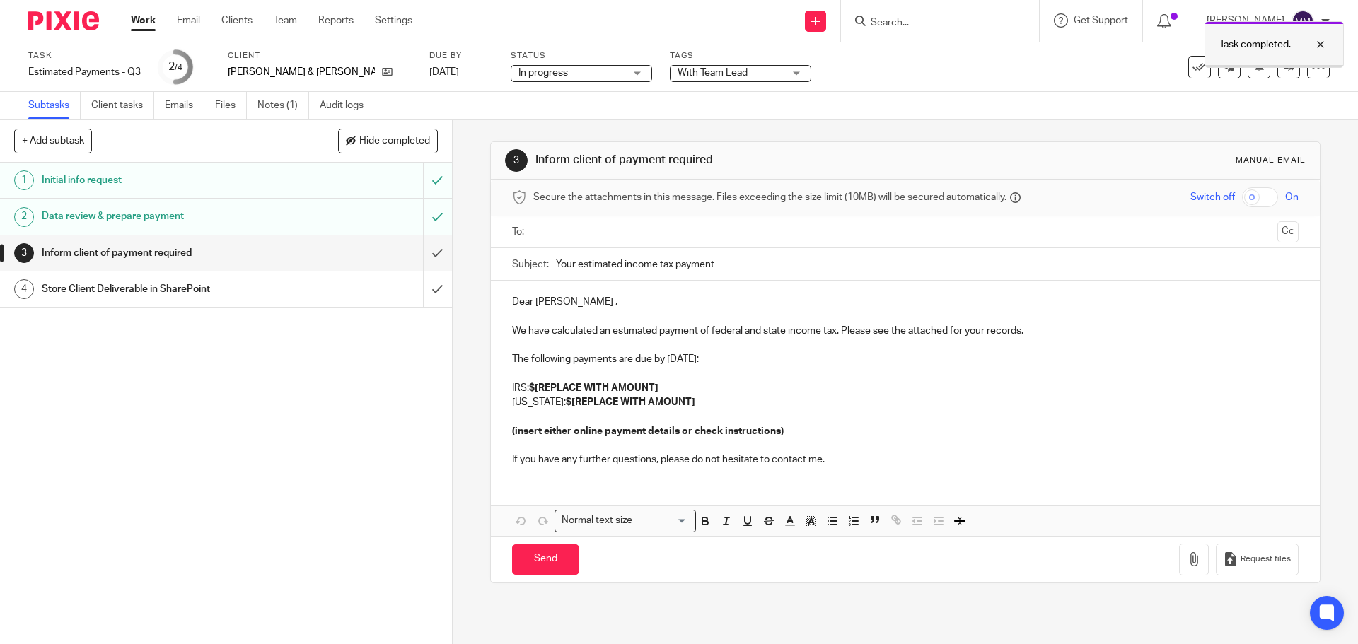
click at [1277, 64] on div "Task completed." at bounding box center [1273, 44] width 139 height 47
click at [1284, 71] on icon at bounding box center [1289, 67] width 11 height 11
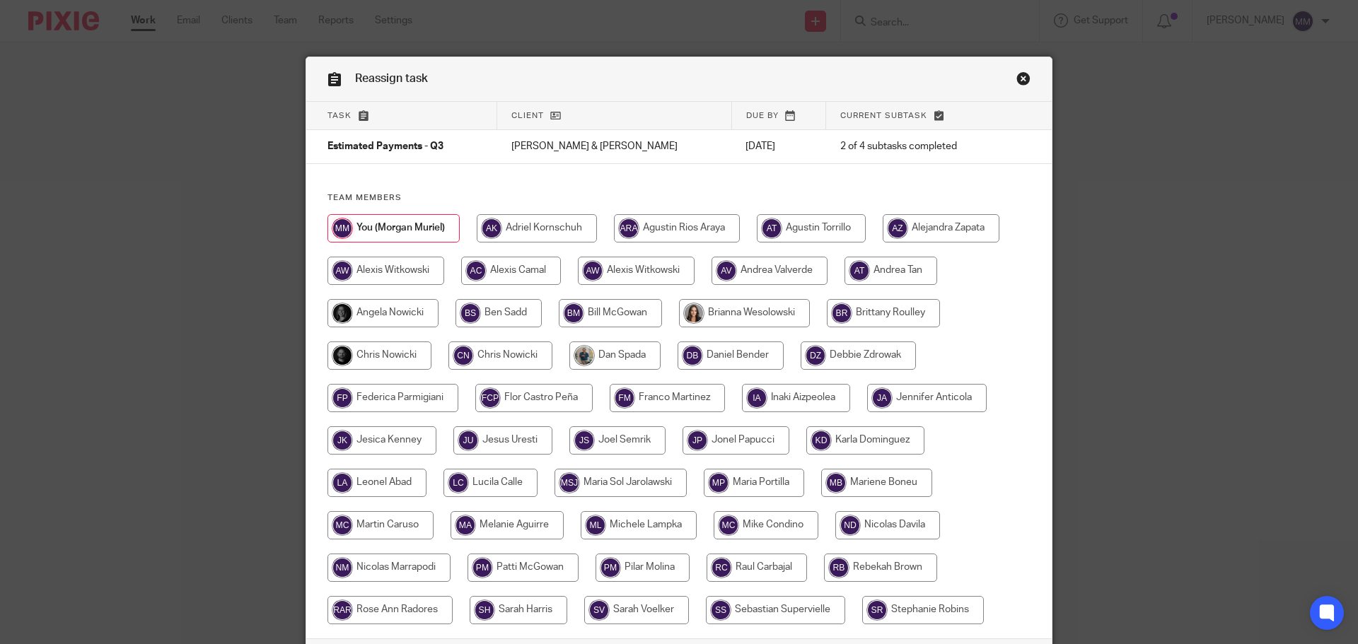
click at [366, 359] on input "radio" at bounding box center [379, 356] width 104 height 28
radio input "true"
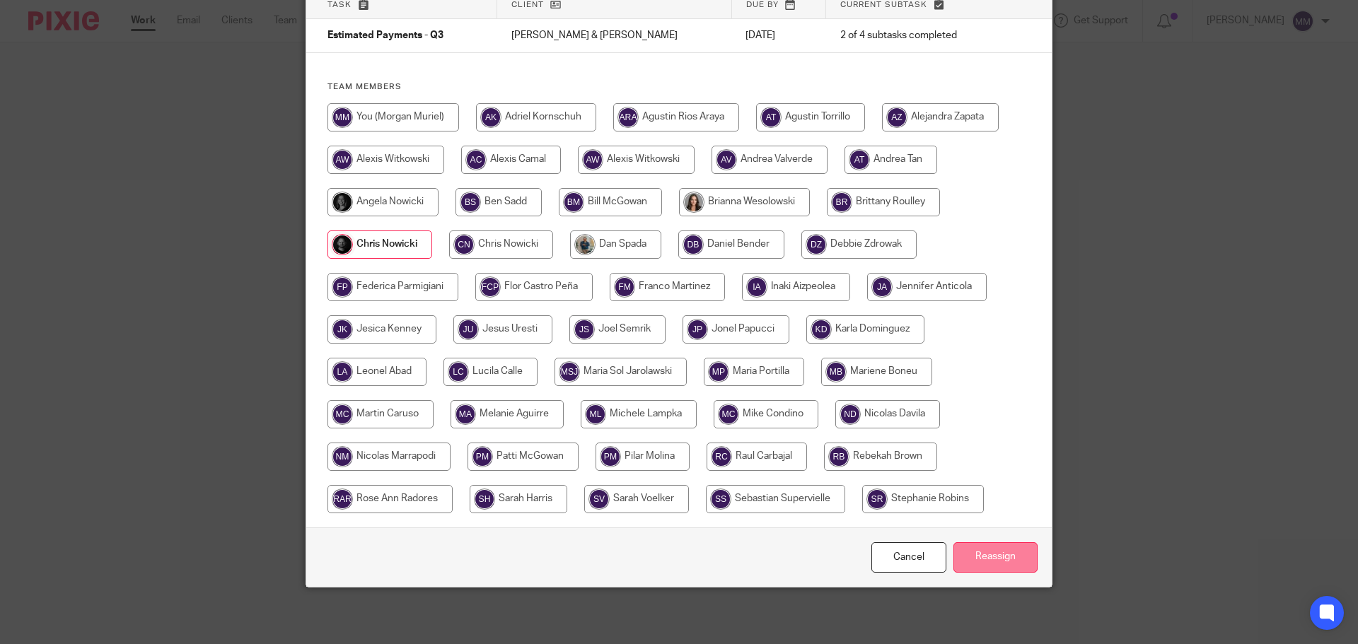
click at [970, 557] on input "Reassign" at bounding box center [995, 557] width 84 height 30
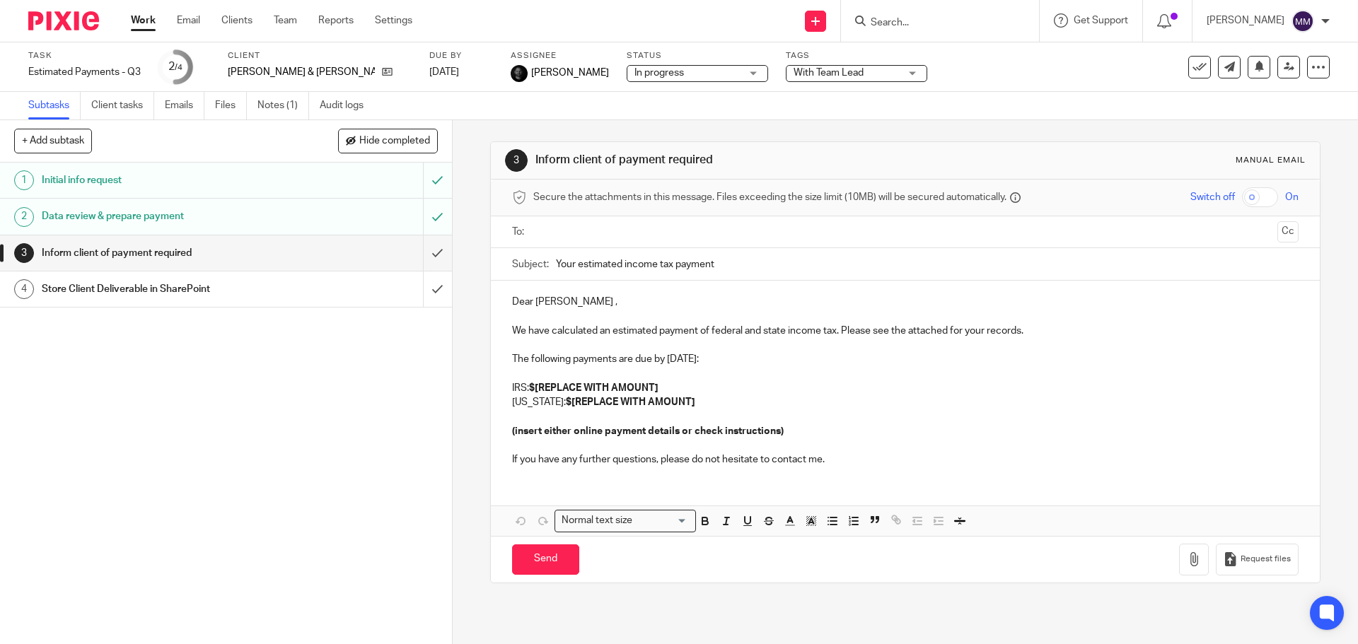
click at [139, 18] on link "Work" at bounding box center [143, 20] width 25 height 14
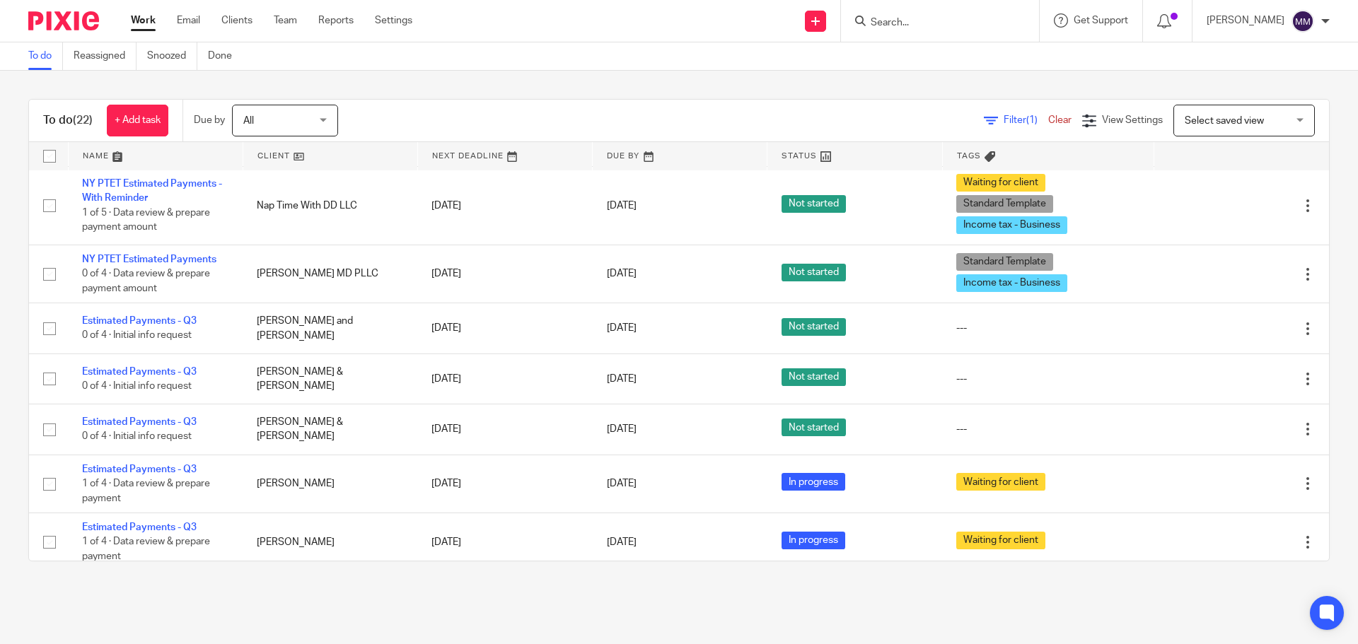
scroll to position [778, 0]
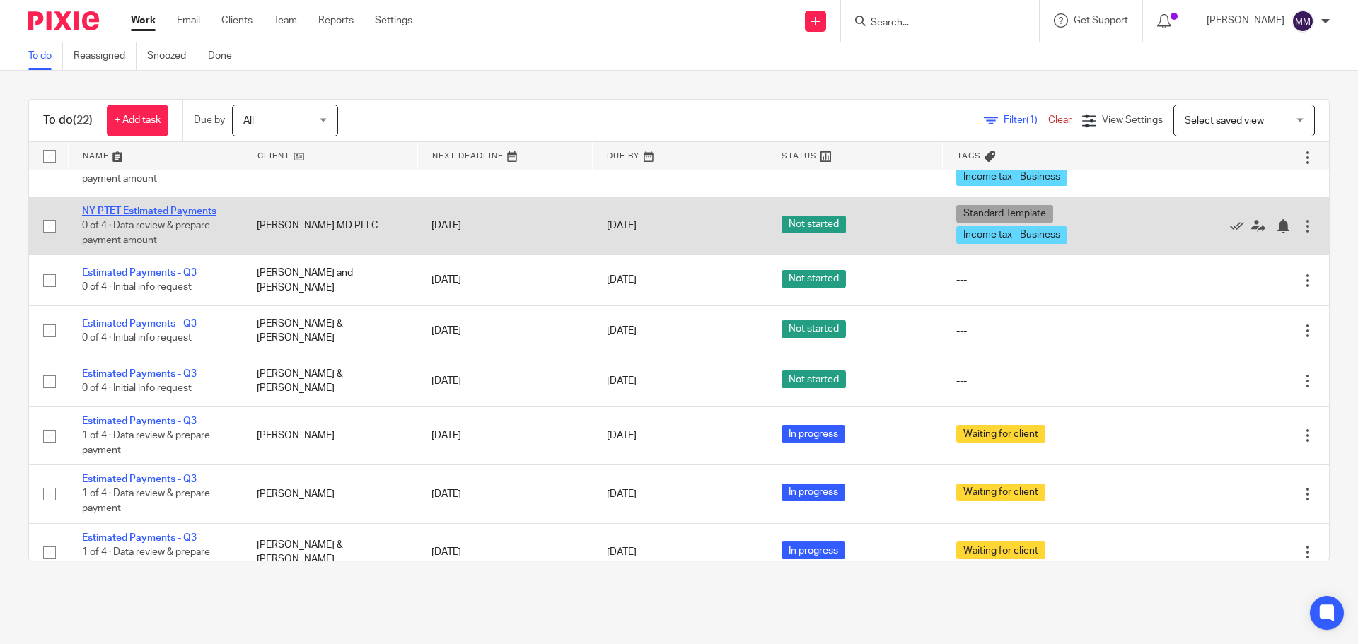
click at [158, 212] on link "NY PTET Estimated Payments" at bounding box center [149, 211] width 134 height 10
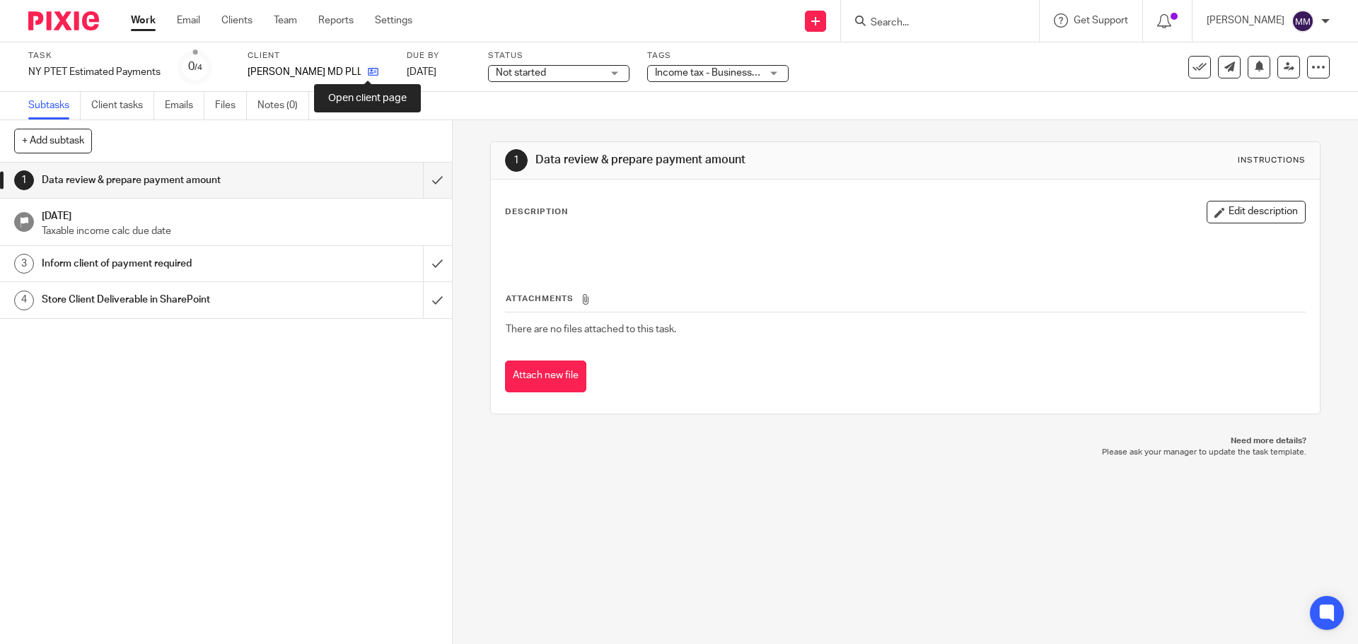
click at [368, 69] on icon at bounding box center [373, 71] width 11 height 11
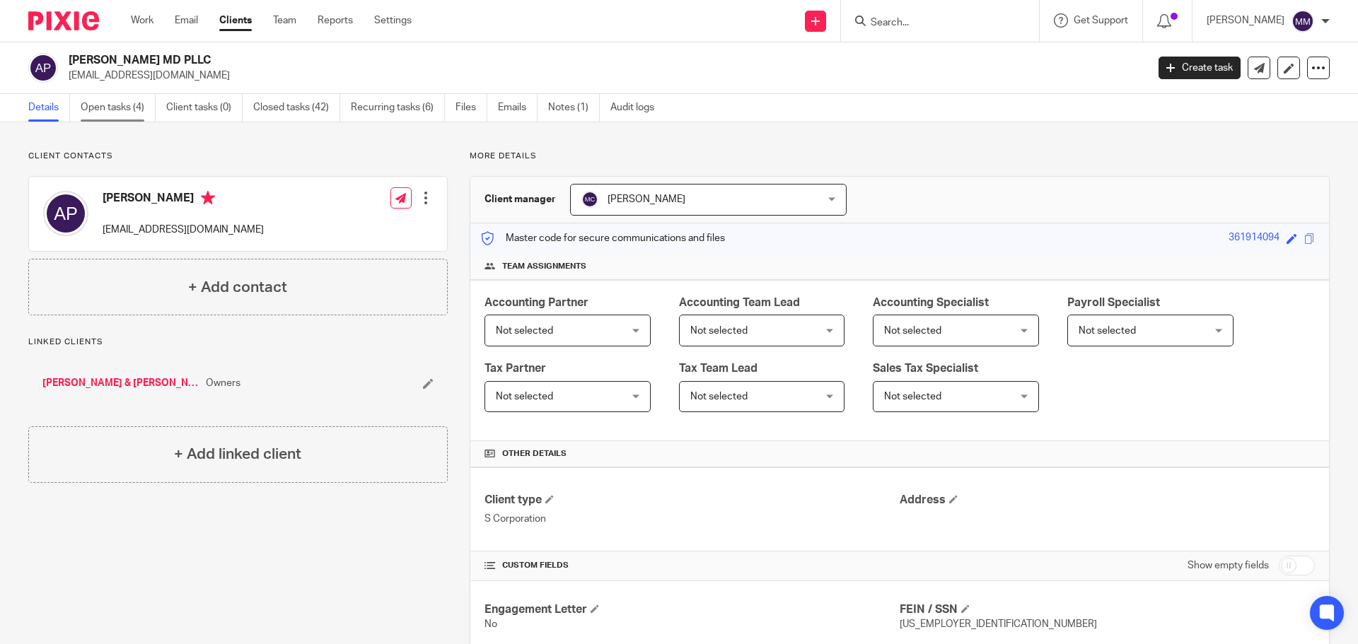
click at [127, 98] on link "Open tasks (4)" at bounding box center [118, 108] width 75 height 28
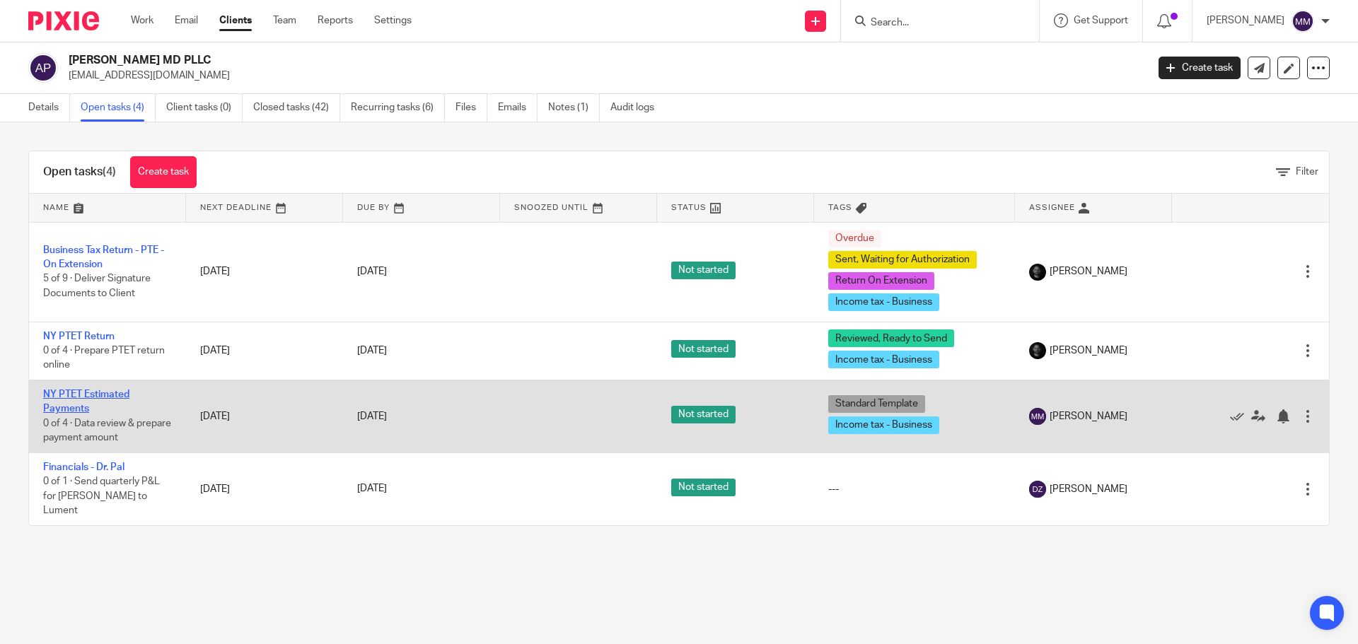
click at [98, 397] on link "NY PTET Estimated Payments" at bounding box center [86, 402] width 86 height 24
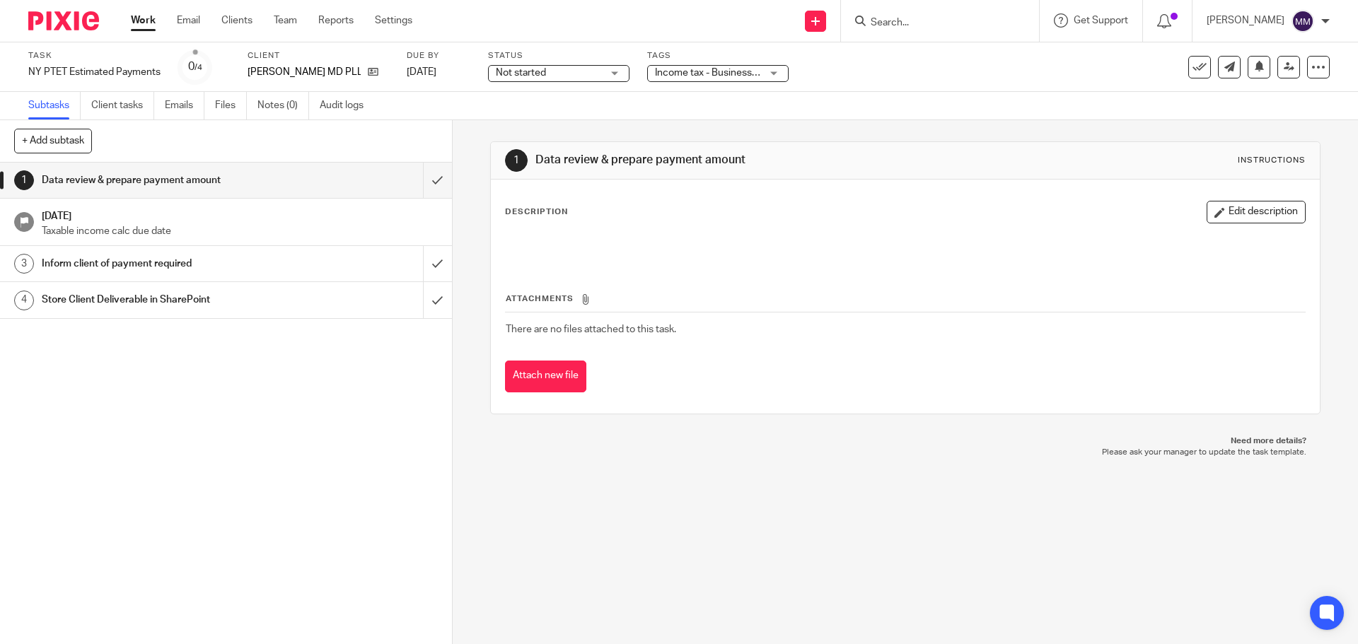
click at [544, 69] on span "Not started" at bounding box center [521, 73] width 50 height 10
click at [545, 125] on span "In progress" at bounding box center [523, 125] width 50 height 10
click at [699, 74] on span "Income tax - Business + 1" at bounding box center [711, 73] width 112 height 10
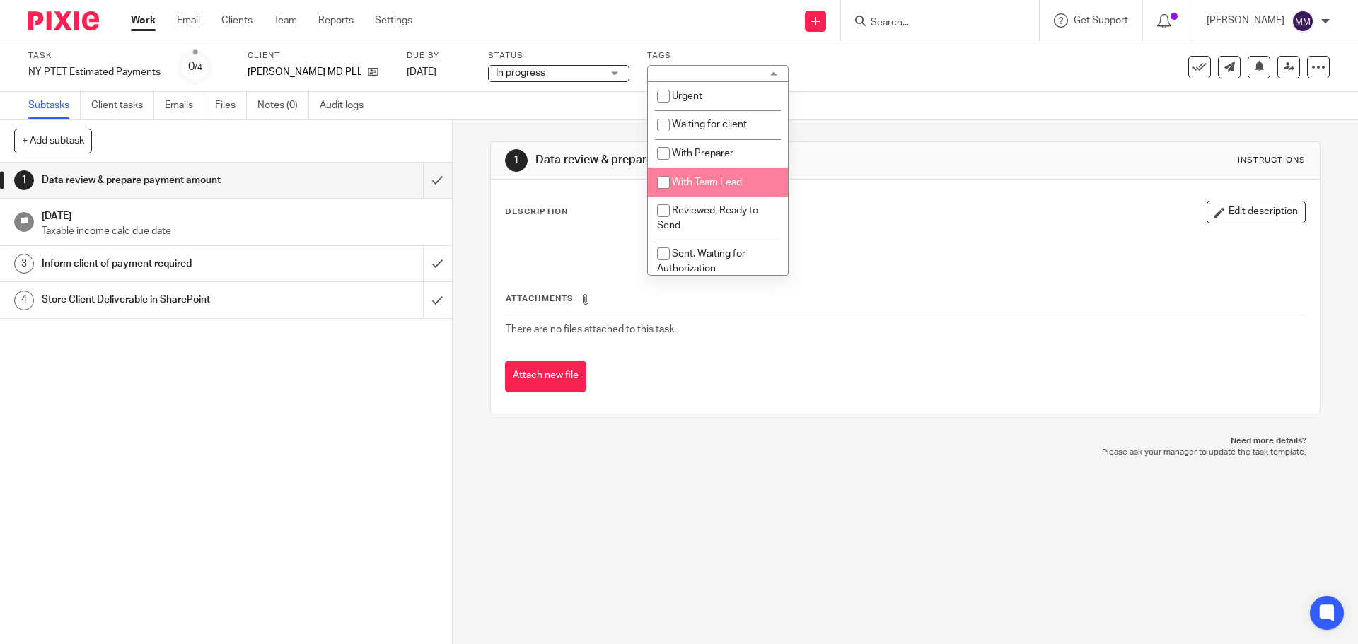
click at [711, 190] on li "With Team Lead" at bounding box center [718, 182] width 140 height 29
checkbox input "true"
click at [997, 86] on div "Task NY PTET Estimated Payments Save NY PTET Estimated Payments 0 /4 Client Ama…" at bounding box center [679, 67] width 1358 height 50
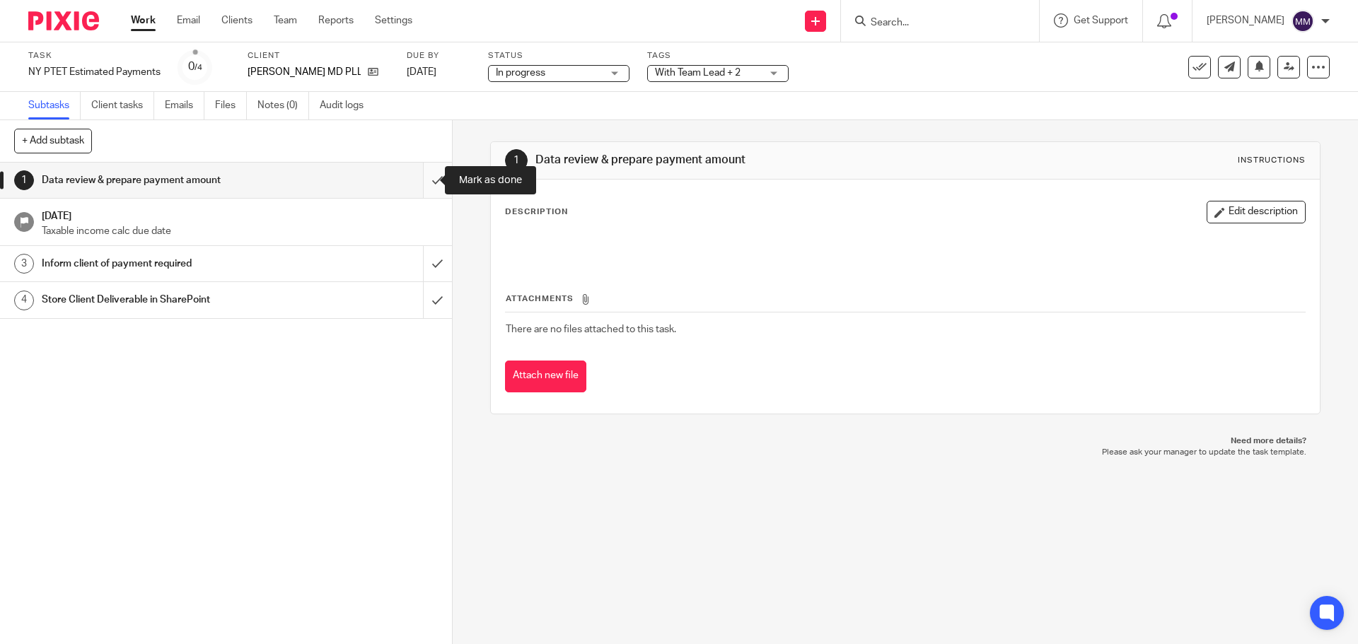
click at [425, 177] on input "submit" at bounding box center [226, 180] width 452 height 35
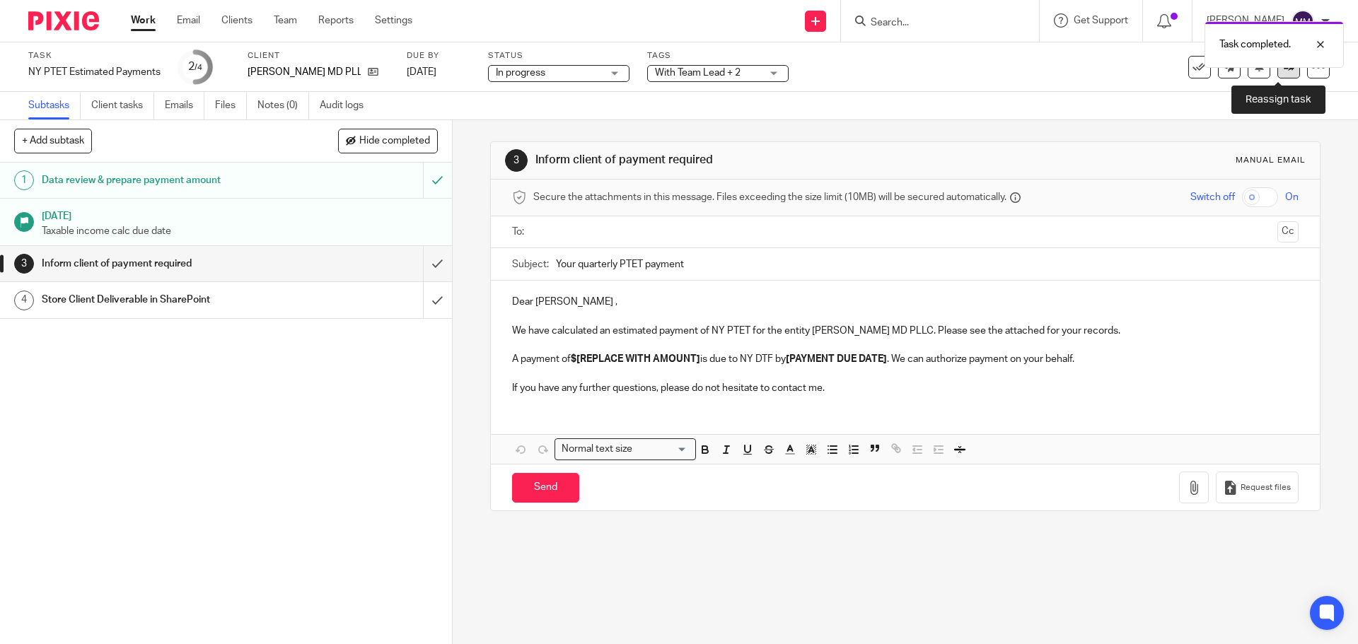
click at [1277, 74] on link at bounding box center [1288, 67] width 23 height 23
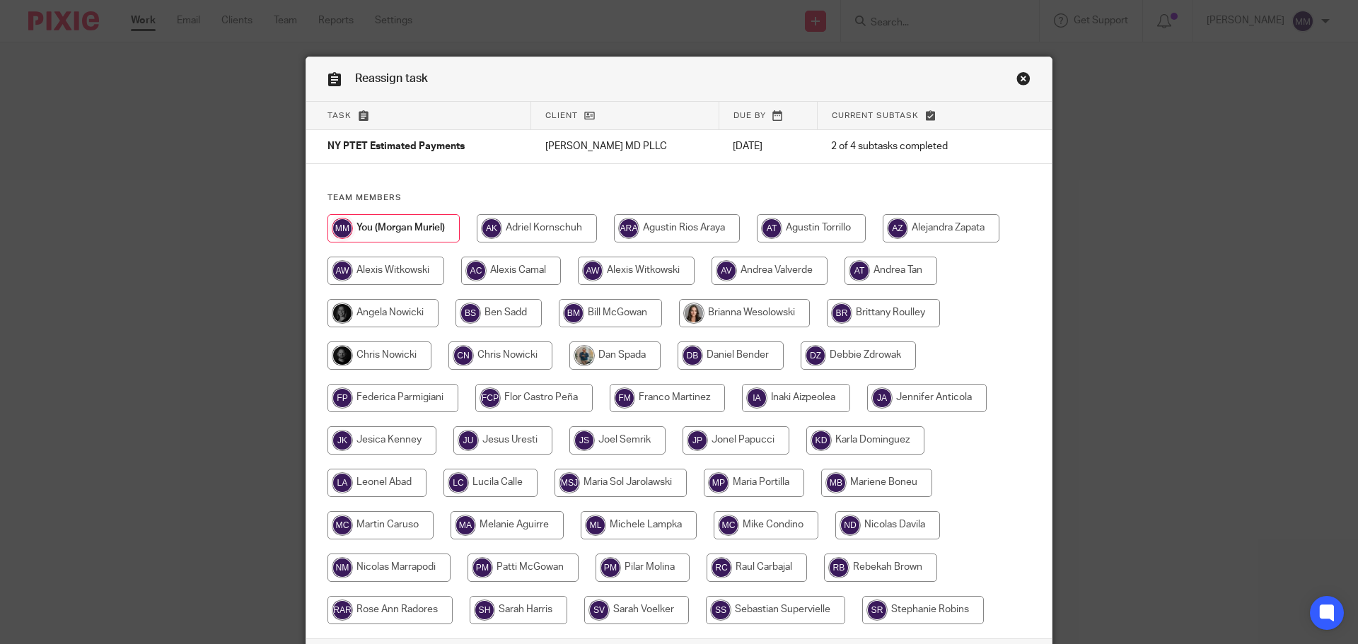
click at [378, 359] on input "radio" at bounding box center [379, 356] width 104 height 28
radio input "true"
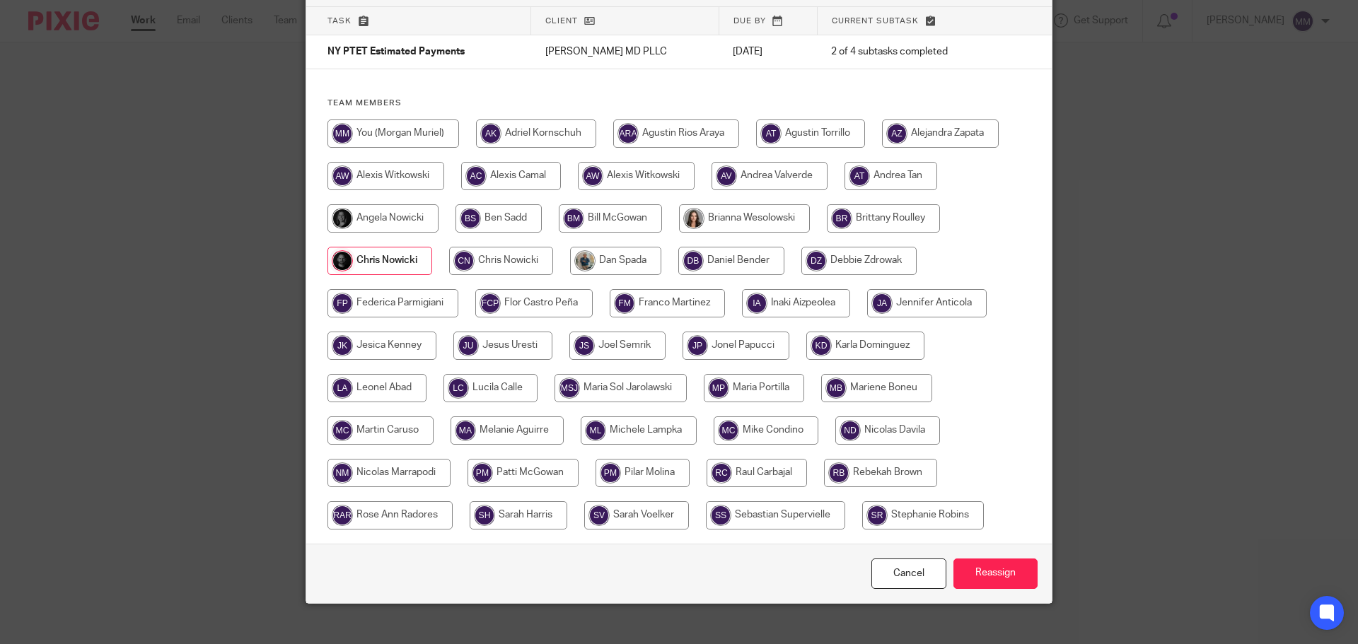
scroll to position [111, 0]
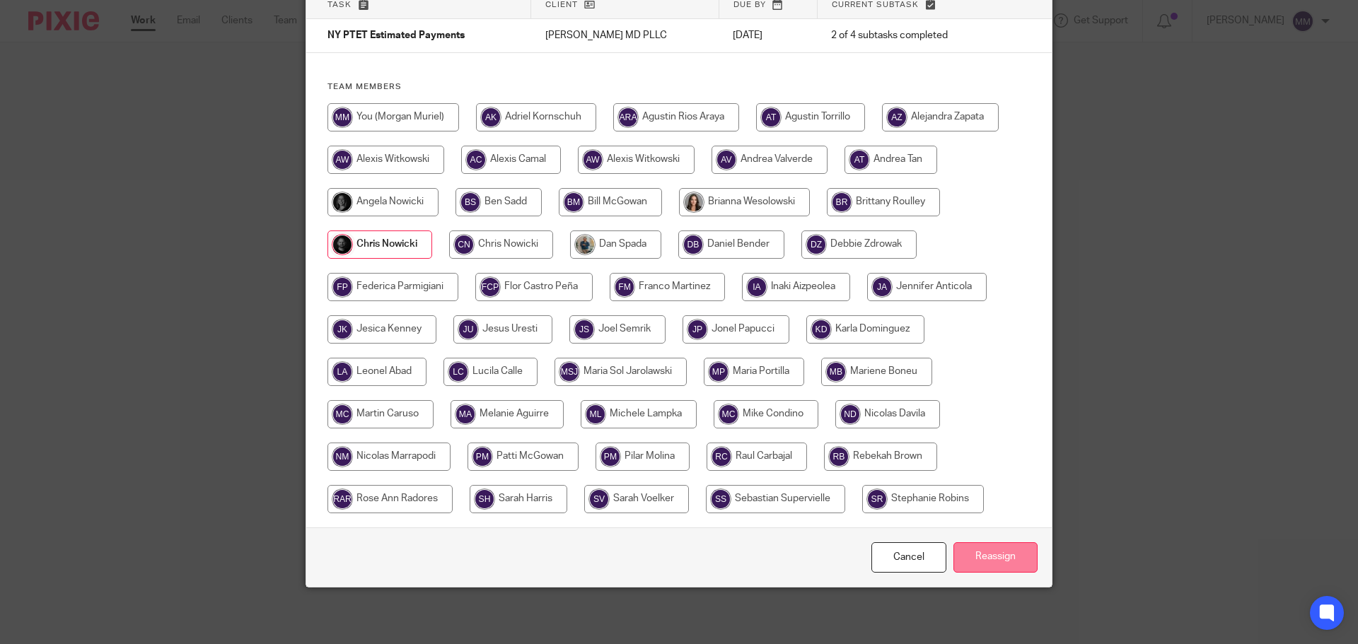
click at [1006, 547] on input "Reassign" at bounding box center [995, 557] width 84 height 30
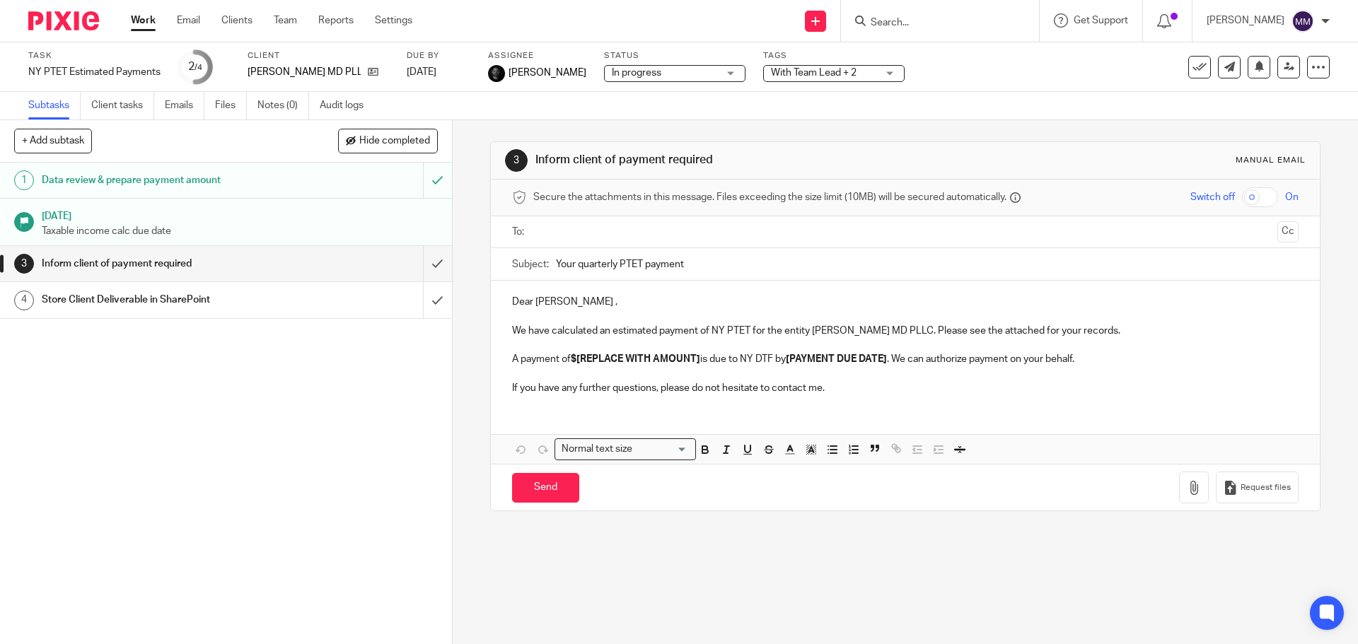
click at [148, 18] on link "Work" at bounding box center [143, 20] width 25 height 14
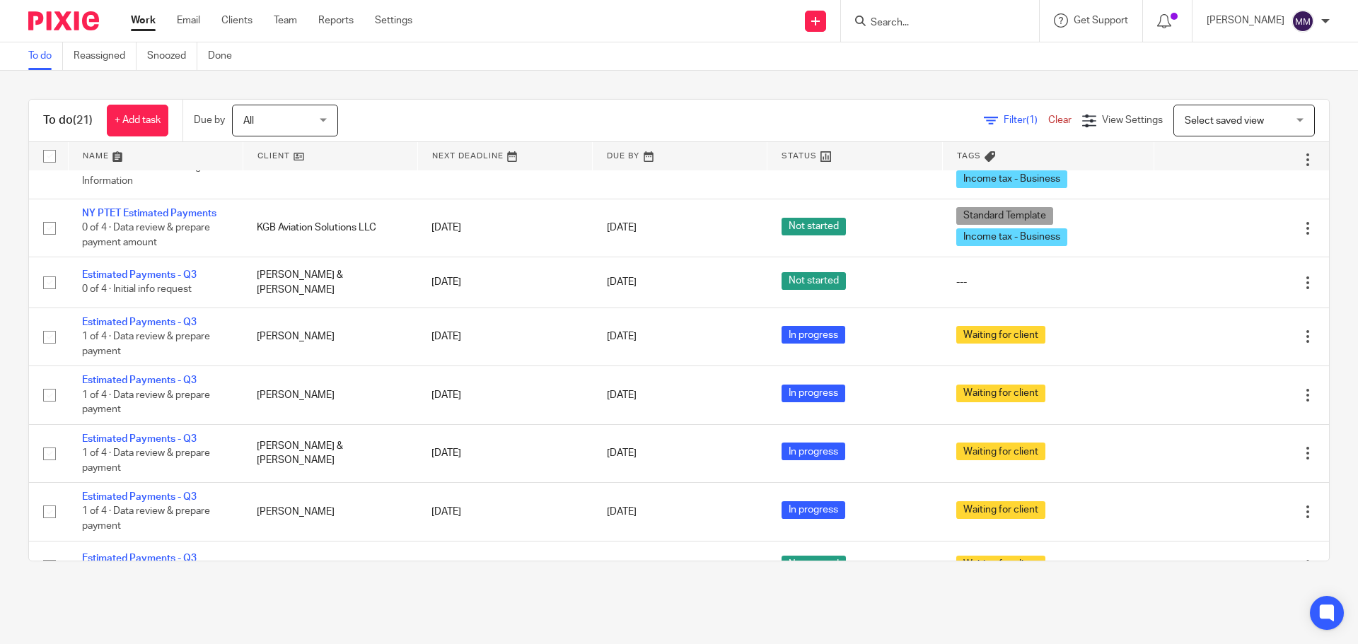
scroll to position [697, 0]
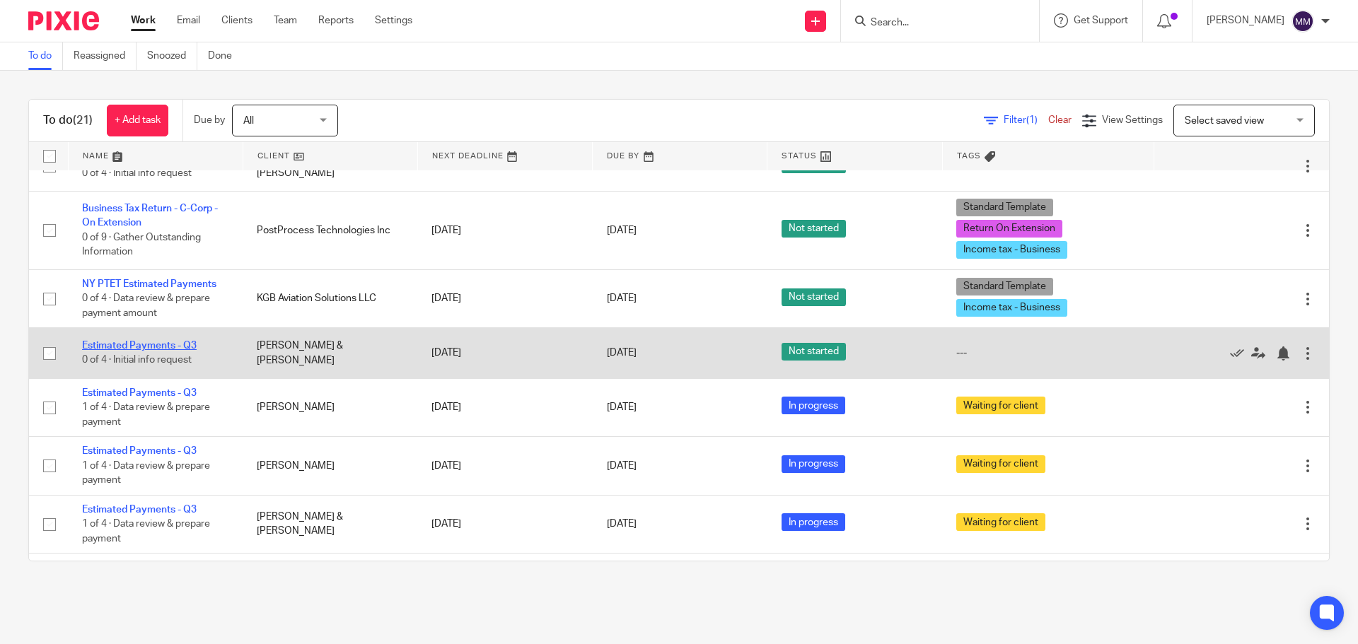
click at [173, 343] on link "Estimated Payments - Q3" at bounding box center [139, 346] width 115 height 10
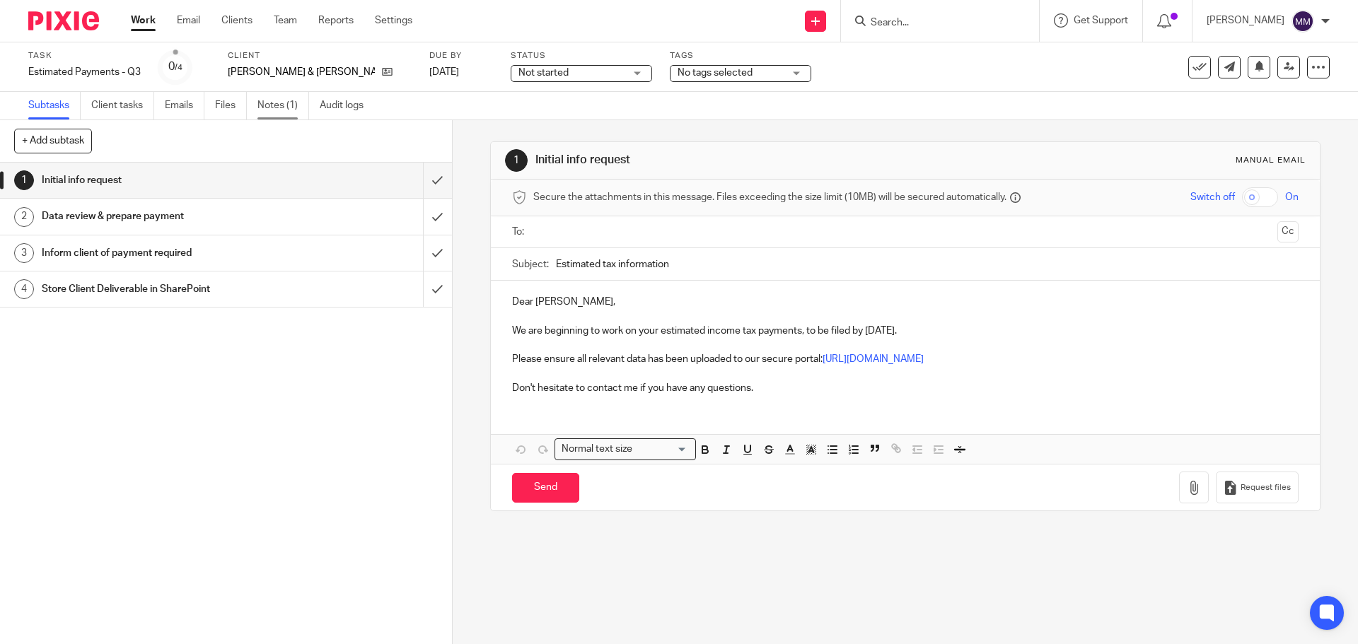
drag, startPoint x: 281, startPoint y: 87, endPoint x: 279, endPoint y: 98, distance: 11.0
click at [281, 88] on div "Task Estimated Payments - Q3 Save Estimated Payments - Q3 0 /4 Client [PERSON_N…" at bounding box center [679, 67] width 1358 height 50
click at [279, 99] on link "Notes (1)" at bounding box center [283, 106] width 52 height 28
